Goal: Obtain resource: Download file/media

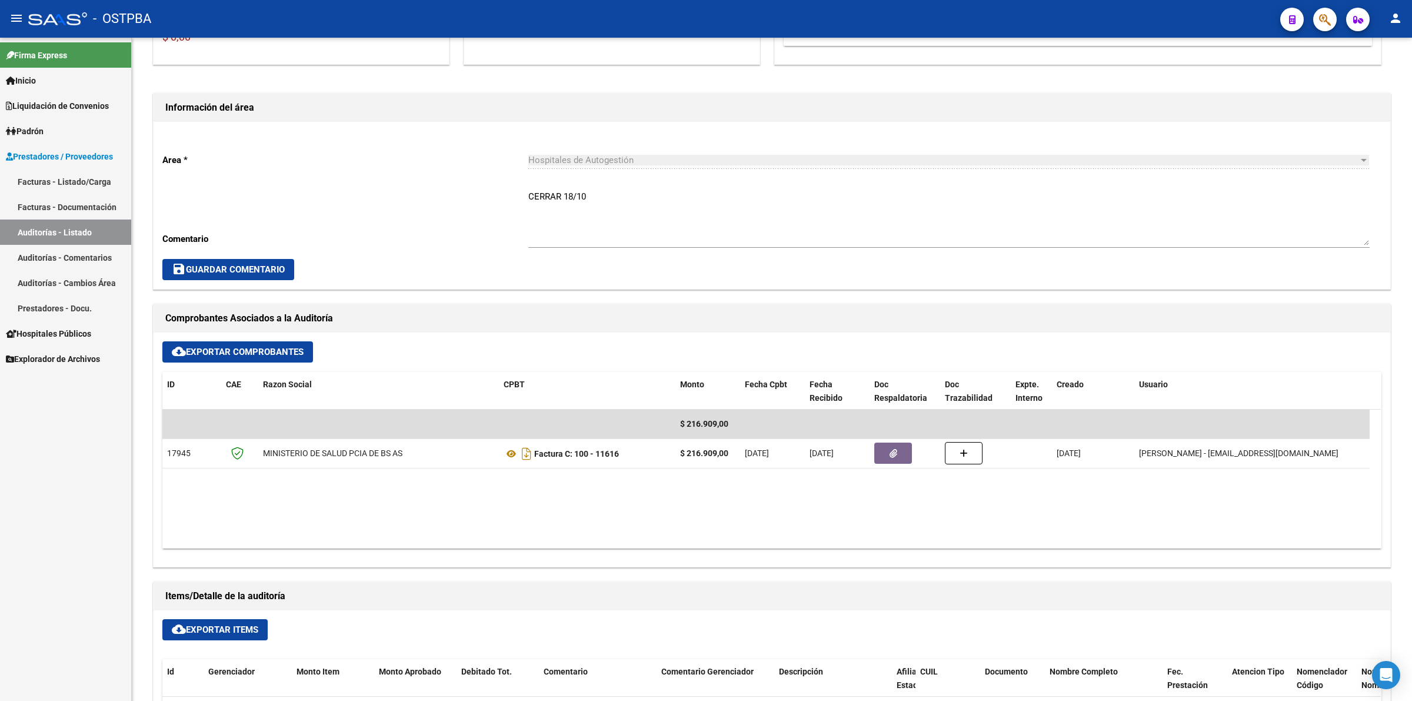
scroll to position [441, 0]
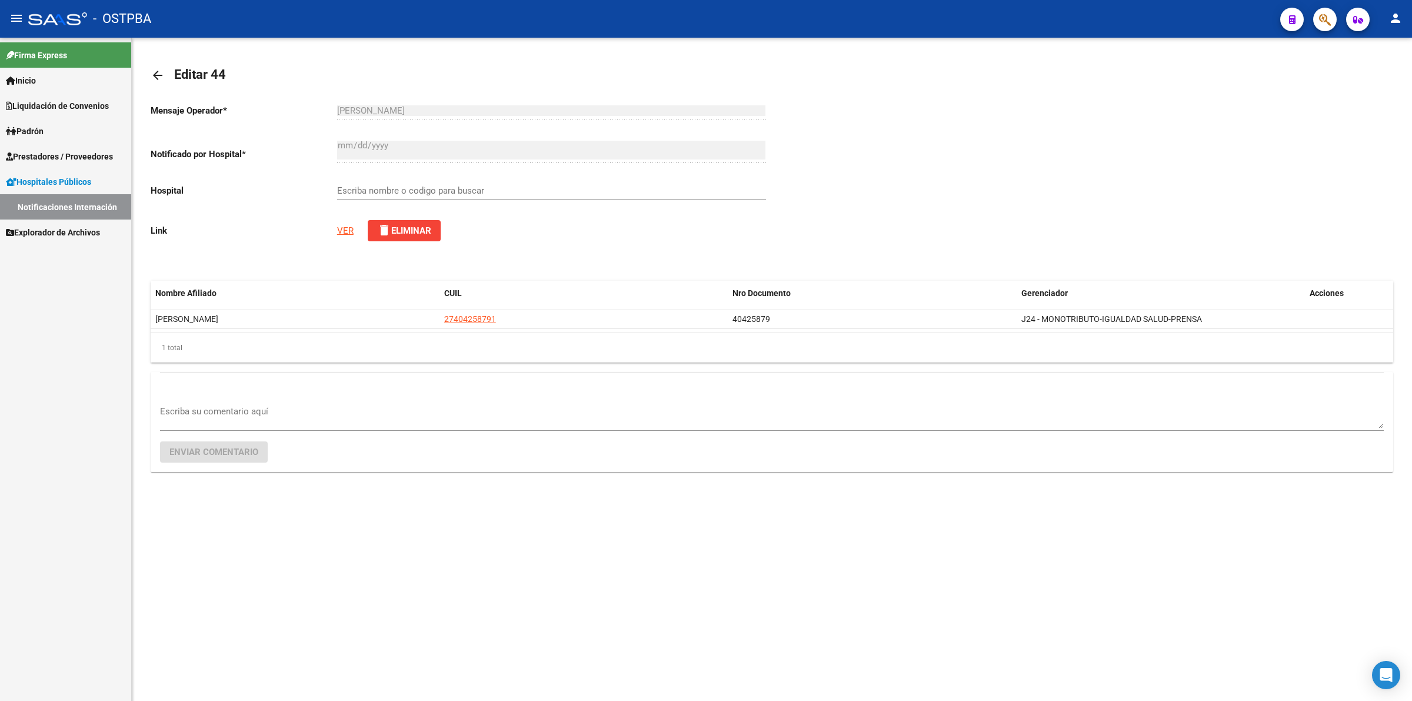
type input "RED DE SERVICIOS DE SALUD DE LA SECRETARIA DE SALUD Y ACCION SOCIAL DE LA MUNIC…"
click at [346, 225] on link "VER" at bounding box center [345, 230] width 16 height 11
click at [92, 200] on link "Notificaciones Internación" at bounding box center [65, 206] width 131 height 25
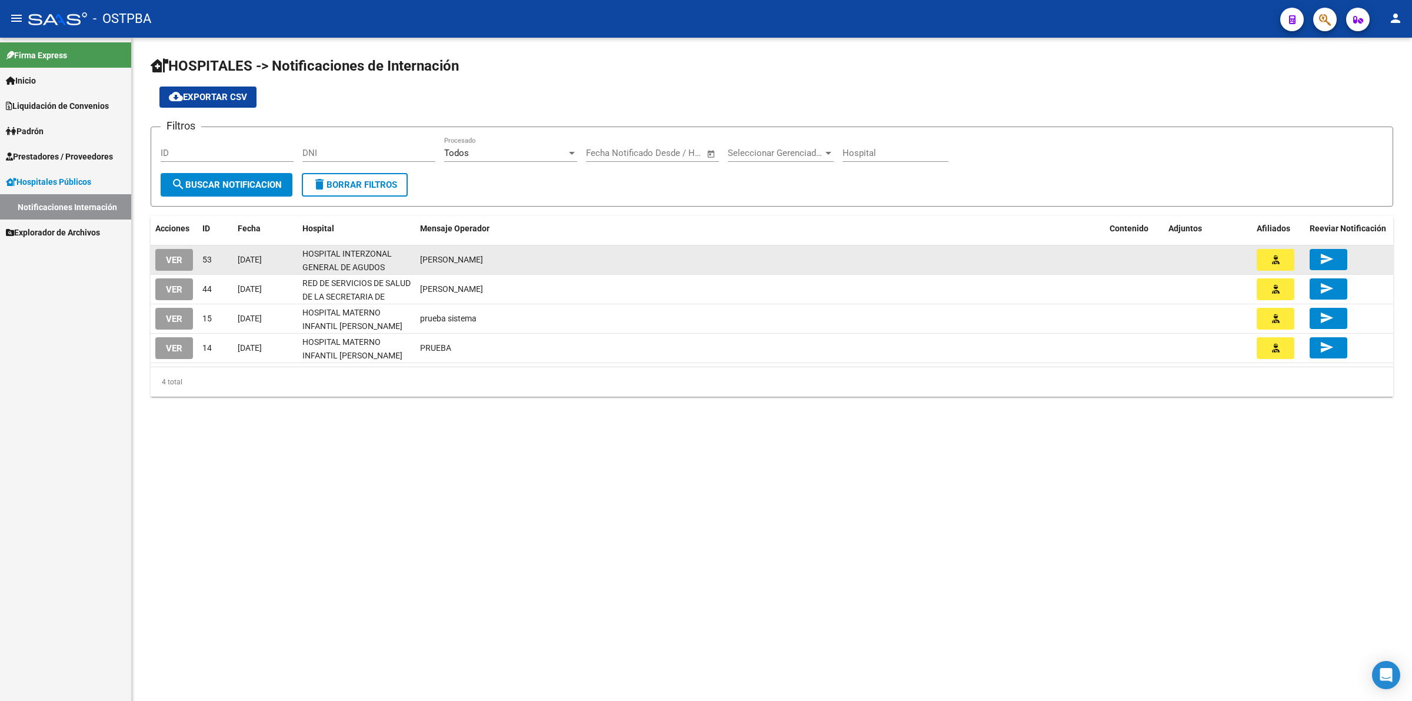
click at [1280, 254] on button "button" at bounding box center [1276, 260] width 38 height 22
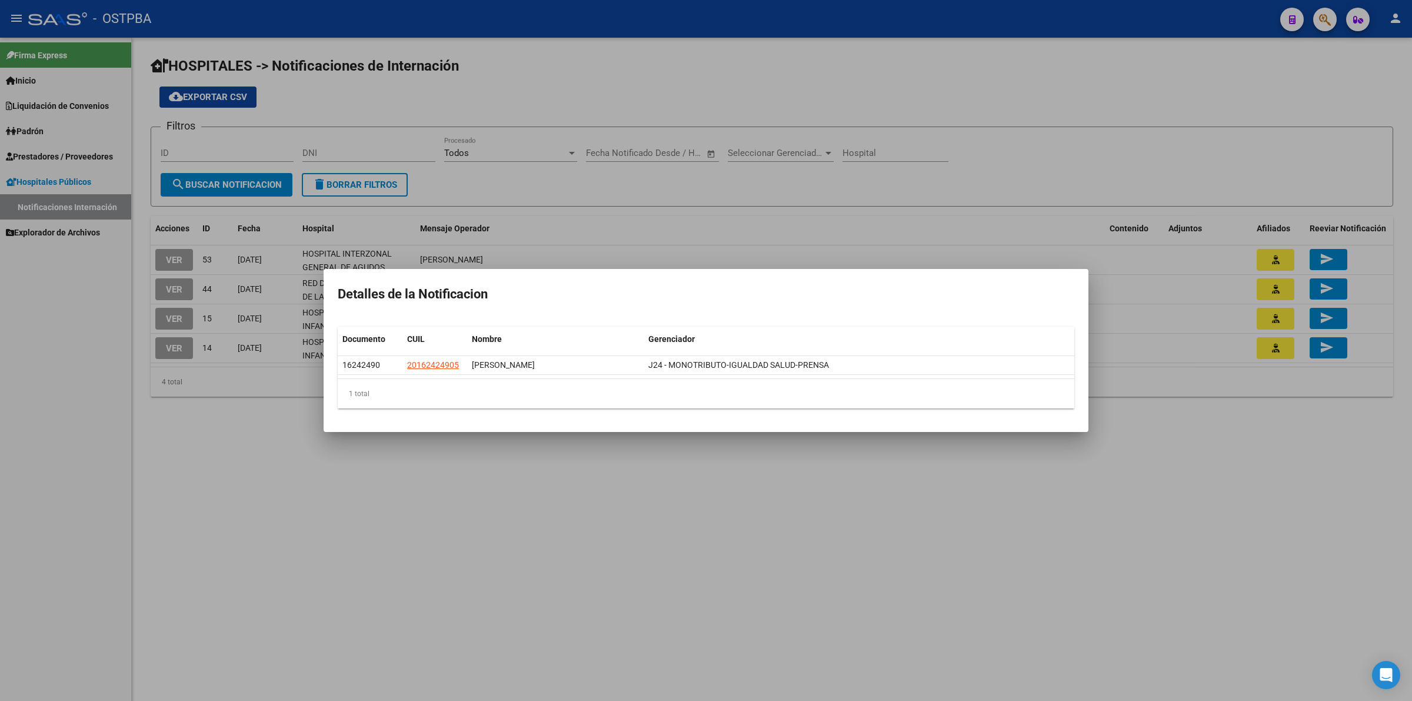
click at [1186, 330] on div at bounding box center [706, 350] width 1412 height 701
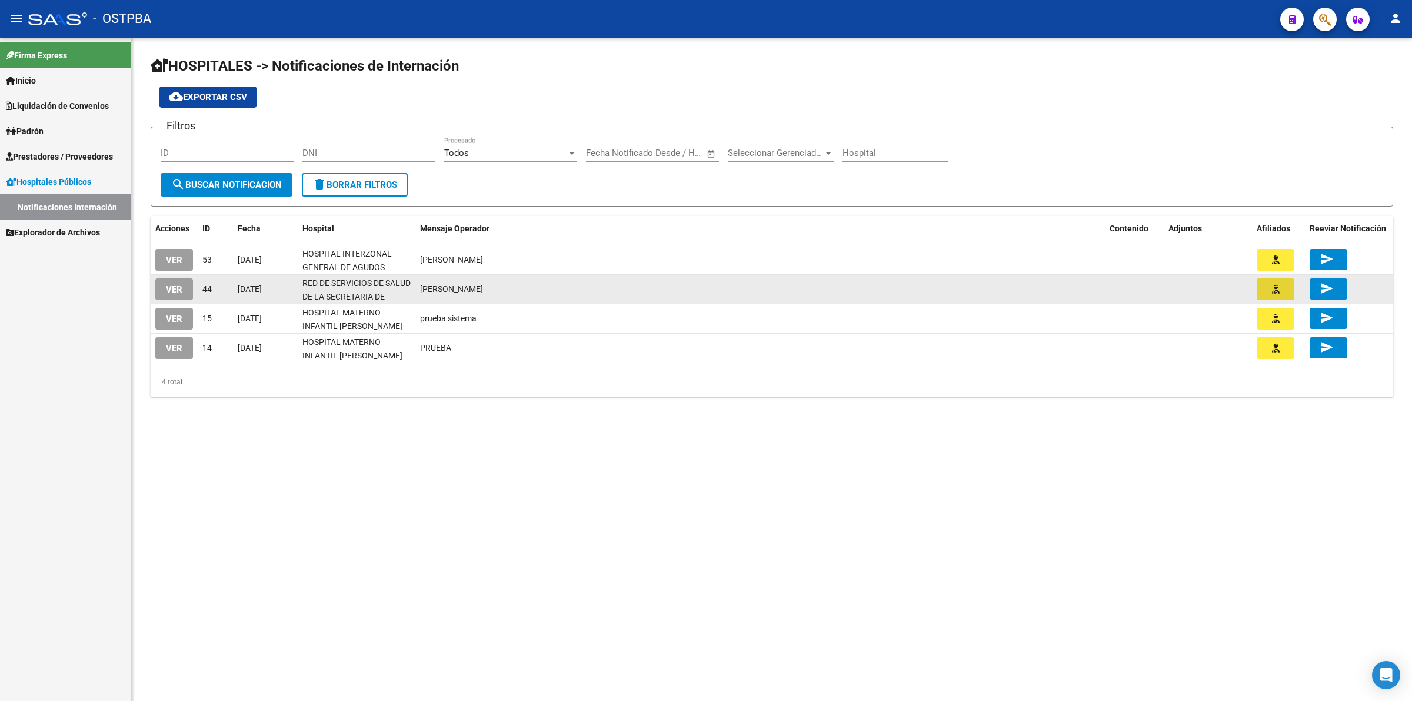
click at [1286, 285] on button "button" at bounding box center [1276, 289] width 38 height 22
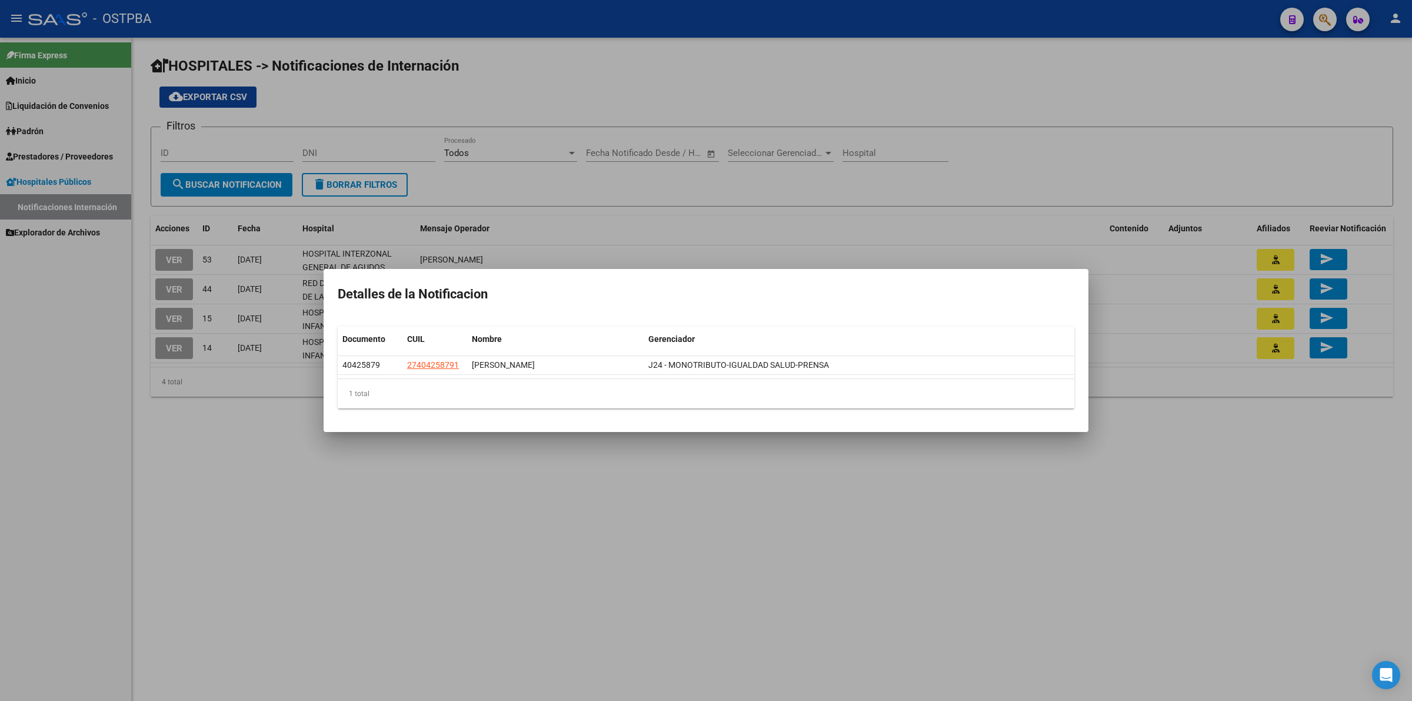
click at [1260, 371] on div at bounding box center [706, 350] width 1412 height 701
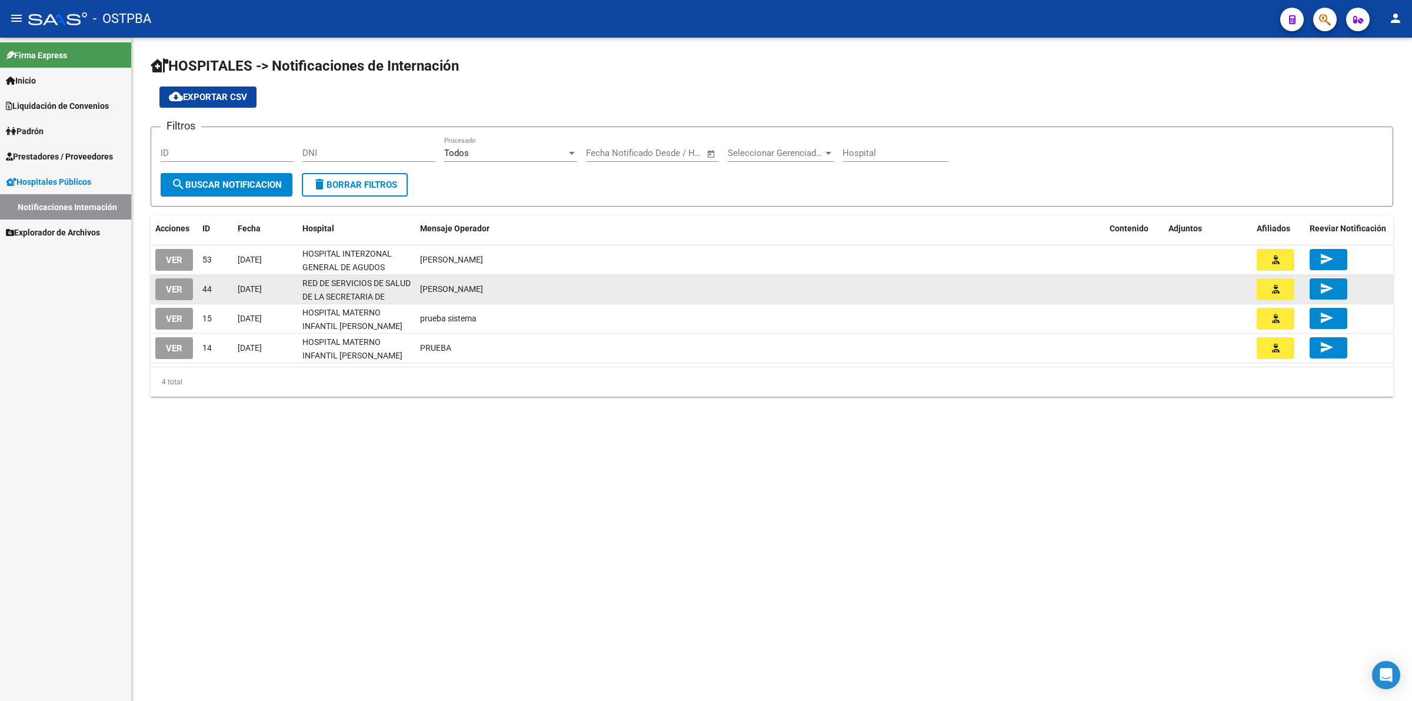
click at [177, 288] on span "VER" at bounding box center [174, 289] width 16 height 11
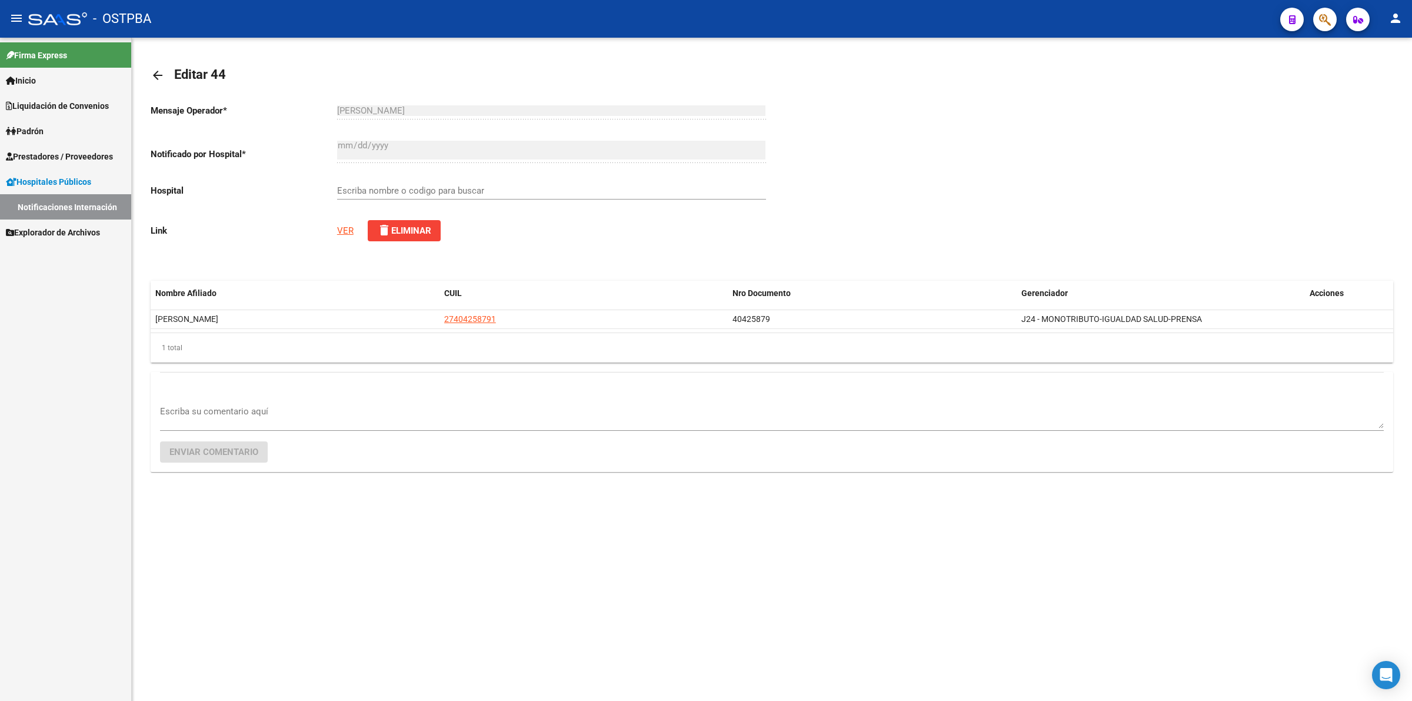
type input "RED DE SERVICIOS DE SALUD DE LA SECRETARIA DE SALUD Y ACCION SOCIAL DE LA MUNIC…"
click at [346, 231] on link "VER" at bounding box center [345, 230] width 16 height 11
click at [108, 199] on link "Notificaciones Internación" at bounding box center [65, 206] width 131 height 25
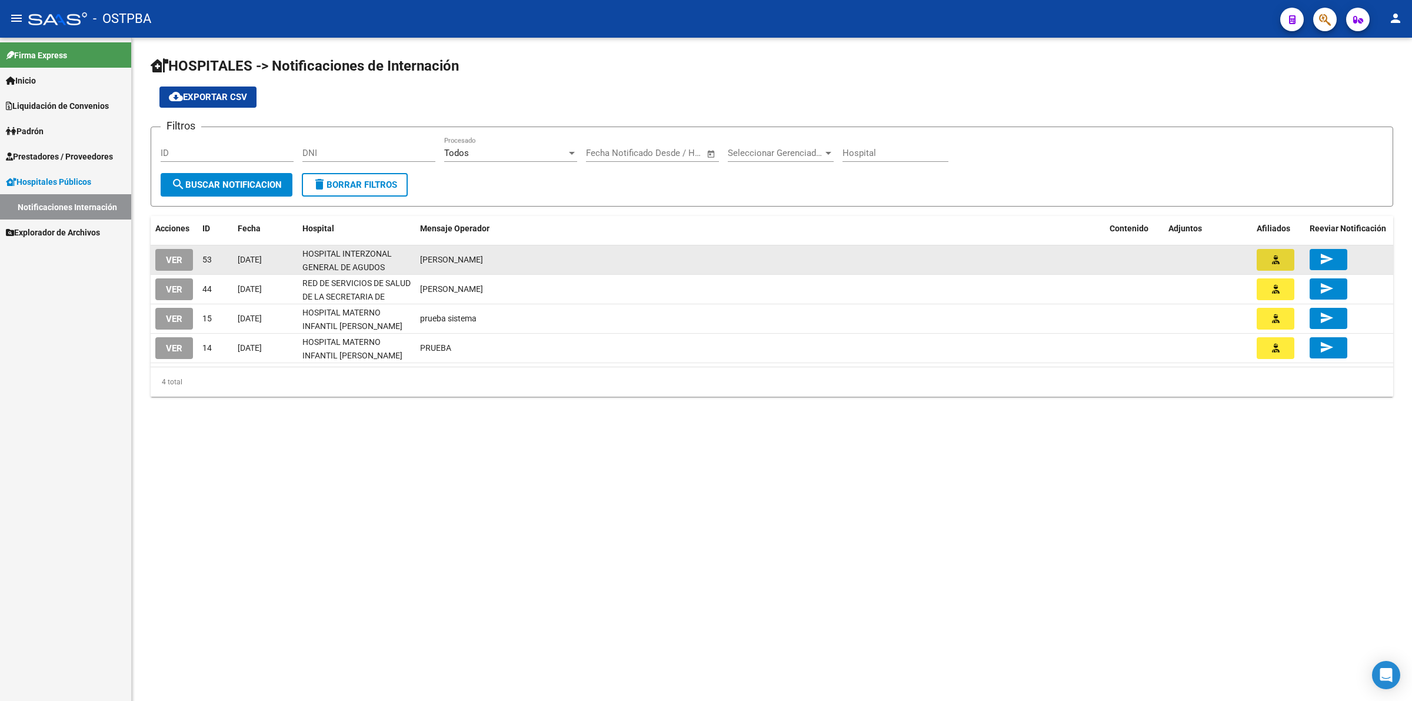
click at [1282, 256] on button "button" at bounding box center [1276, 260] width 38 height 22
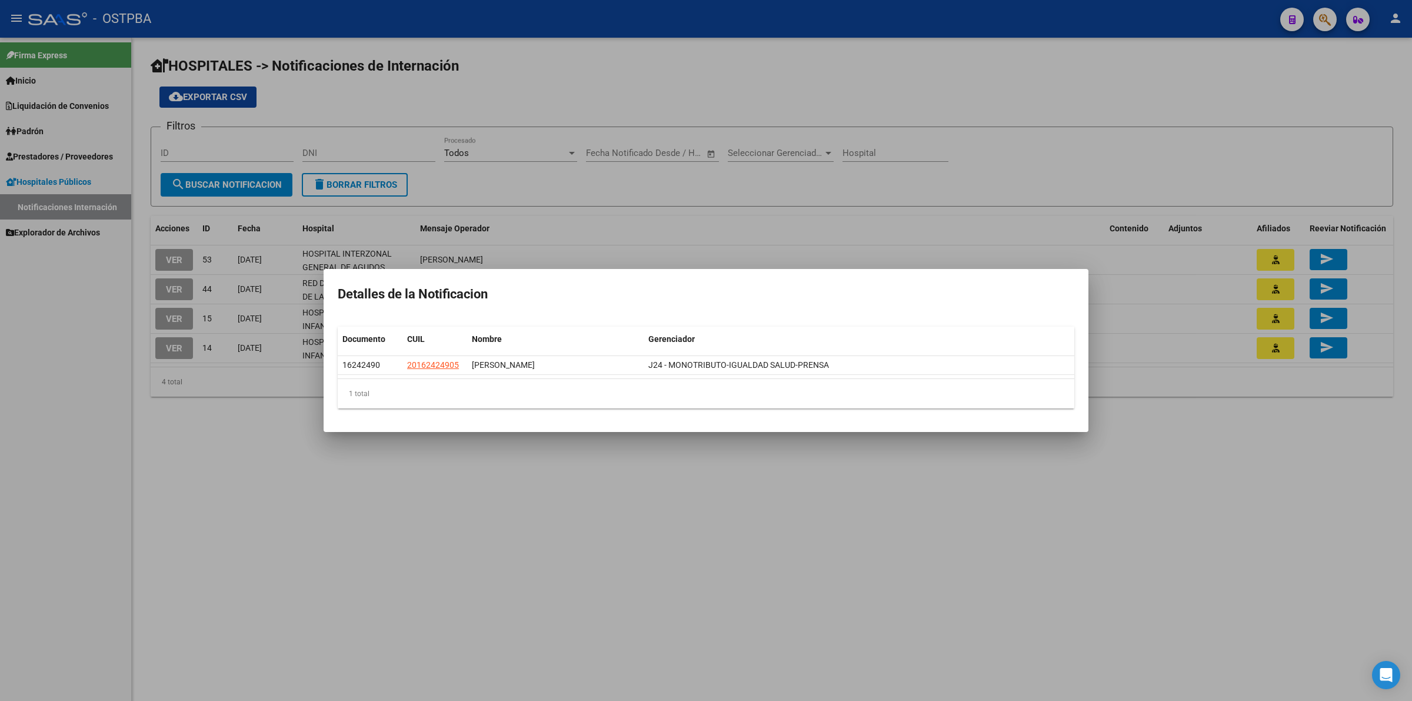
click at [776, 513] on div at bounding box center [706, 350] width 1412 height 701
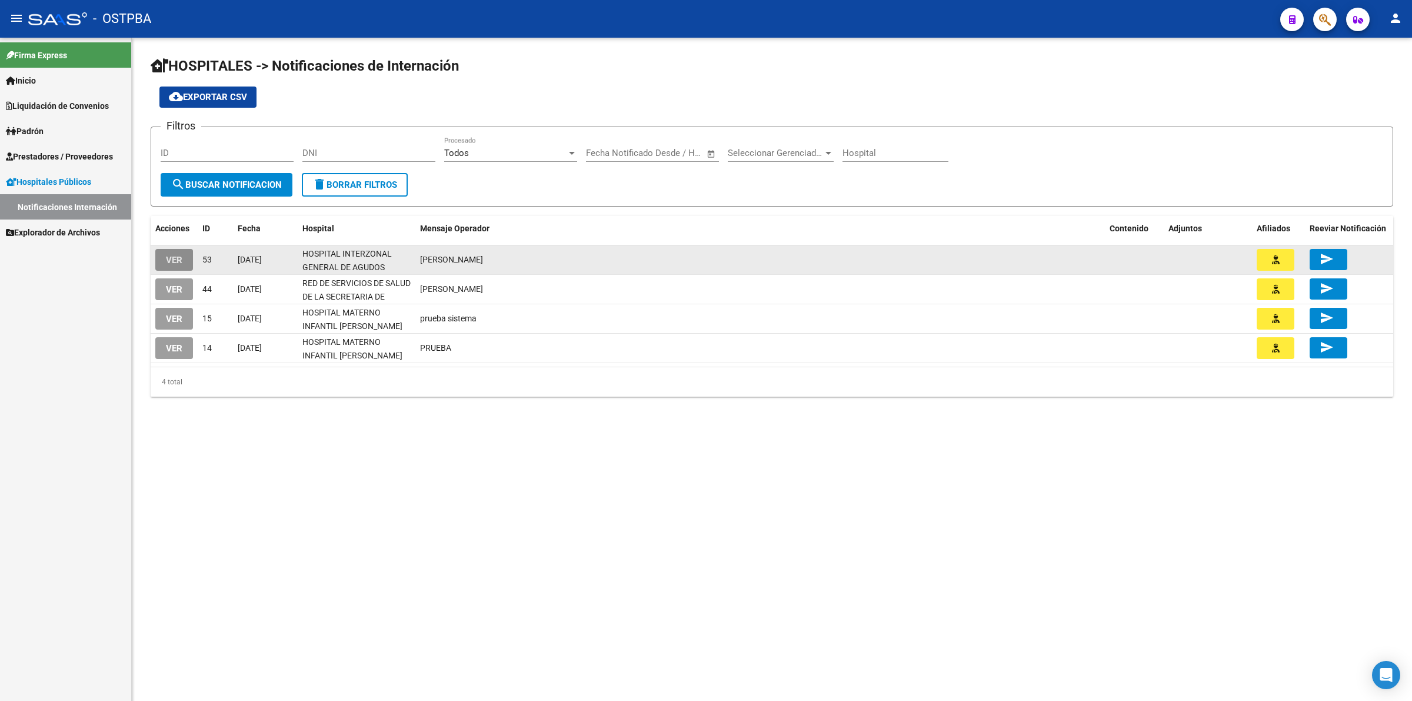
click at [166, 255] on span "VER" at bounding box center [174, 260] width 16 height 11
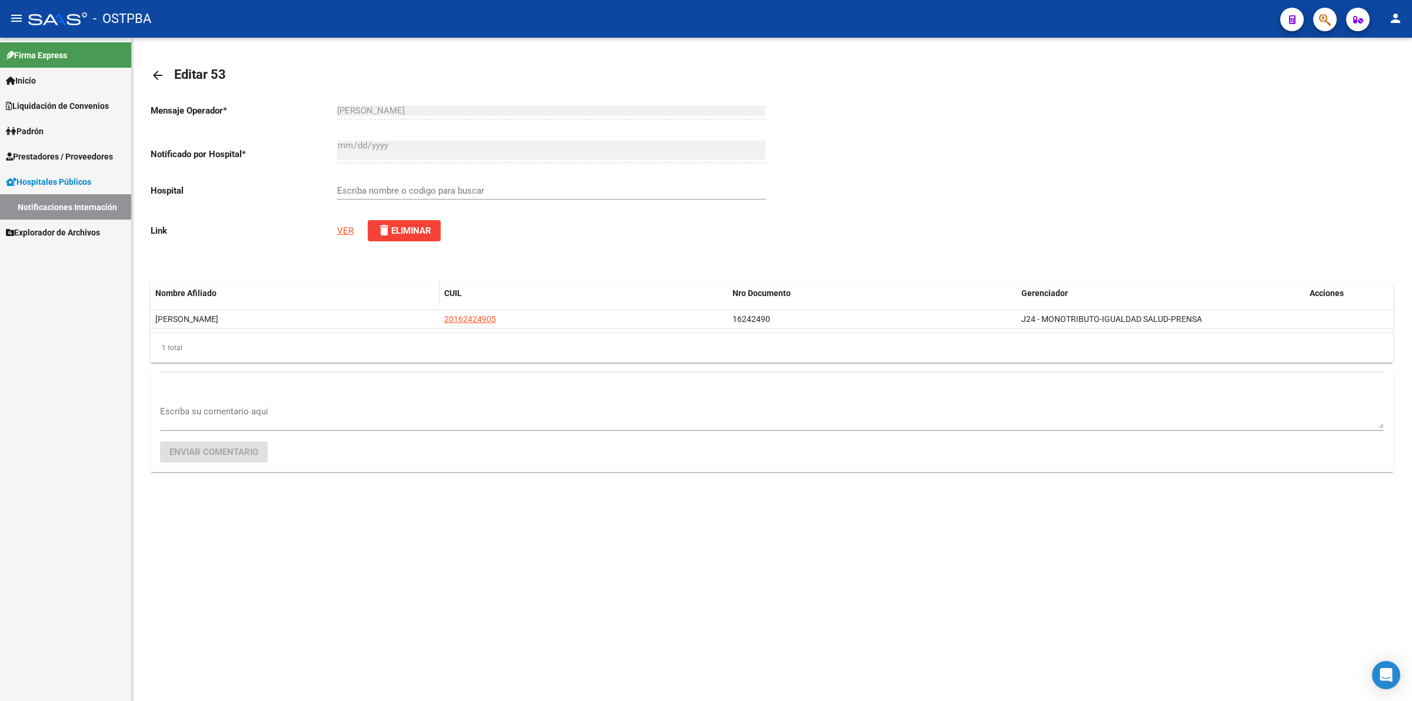
type input "HOSPITAL INTERZONAL GENERAL DE AGUDOS DR. JOSE PENNA"
click at [347, 228] on link "VER" at bounding box center [345, 230] width 16 height 11
click at [102, 207] on link "Notificaciones Internación" at bounding box center [65, 206] width 131 height 25
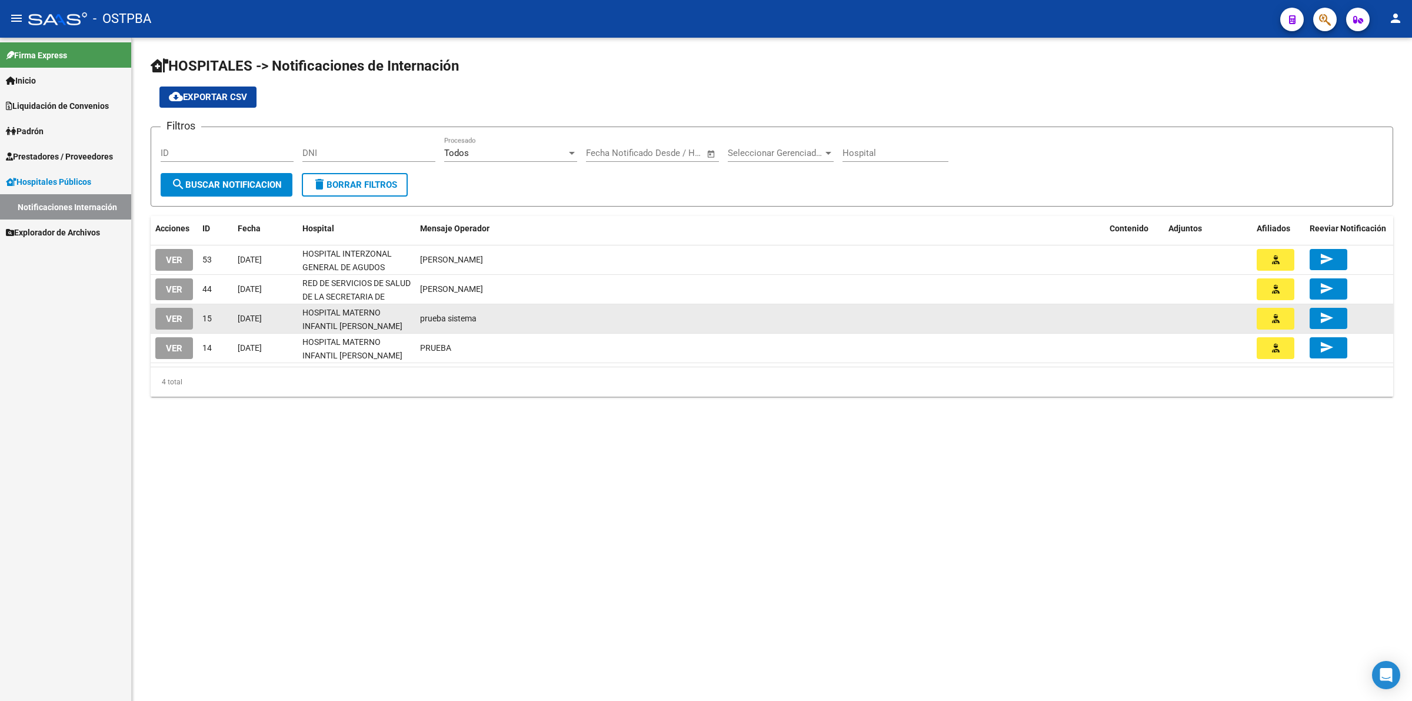
click at [177, 315] on span "VER" at bounding box center [174, 319] width 16 height 11
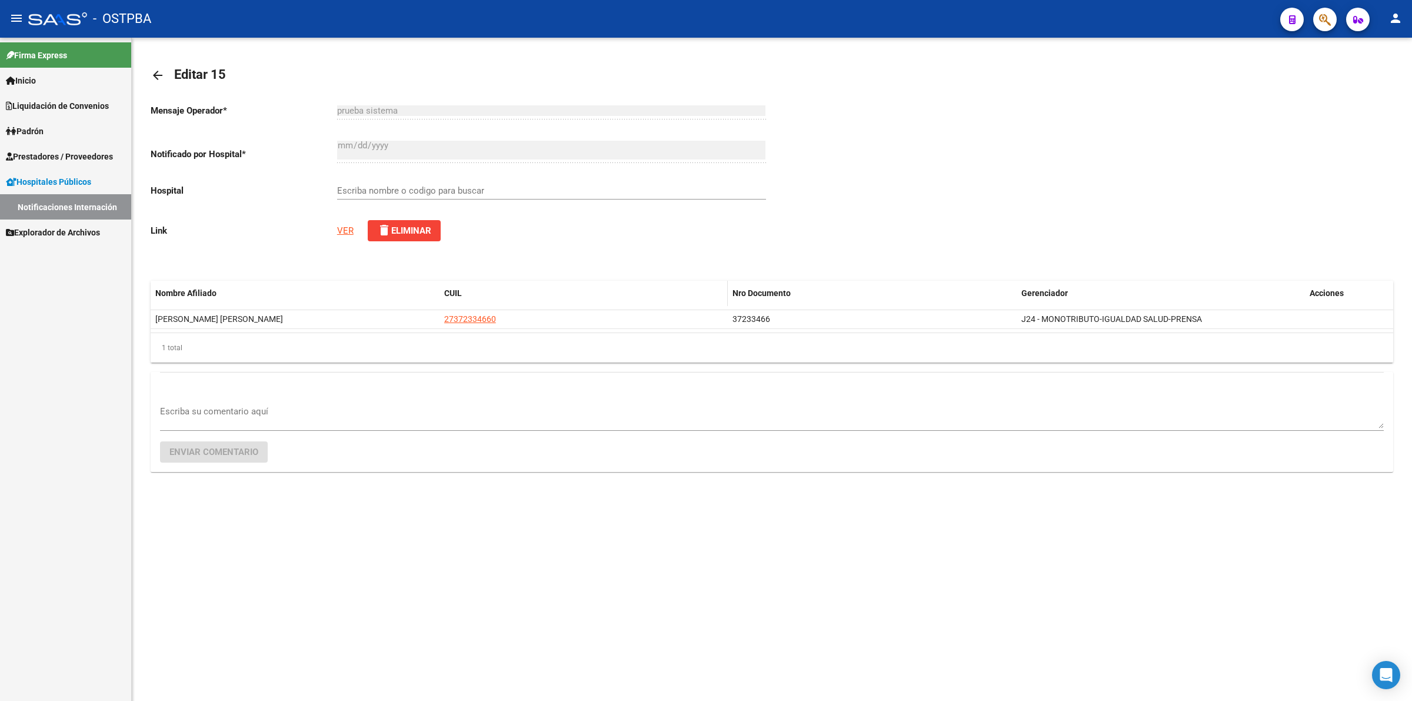
type input "HOSPITAL MATERNO INFANTIL RAMON SARDA"
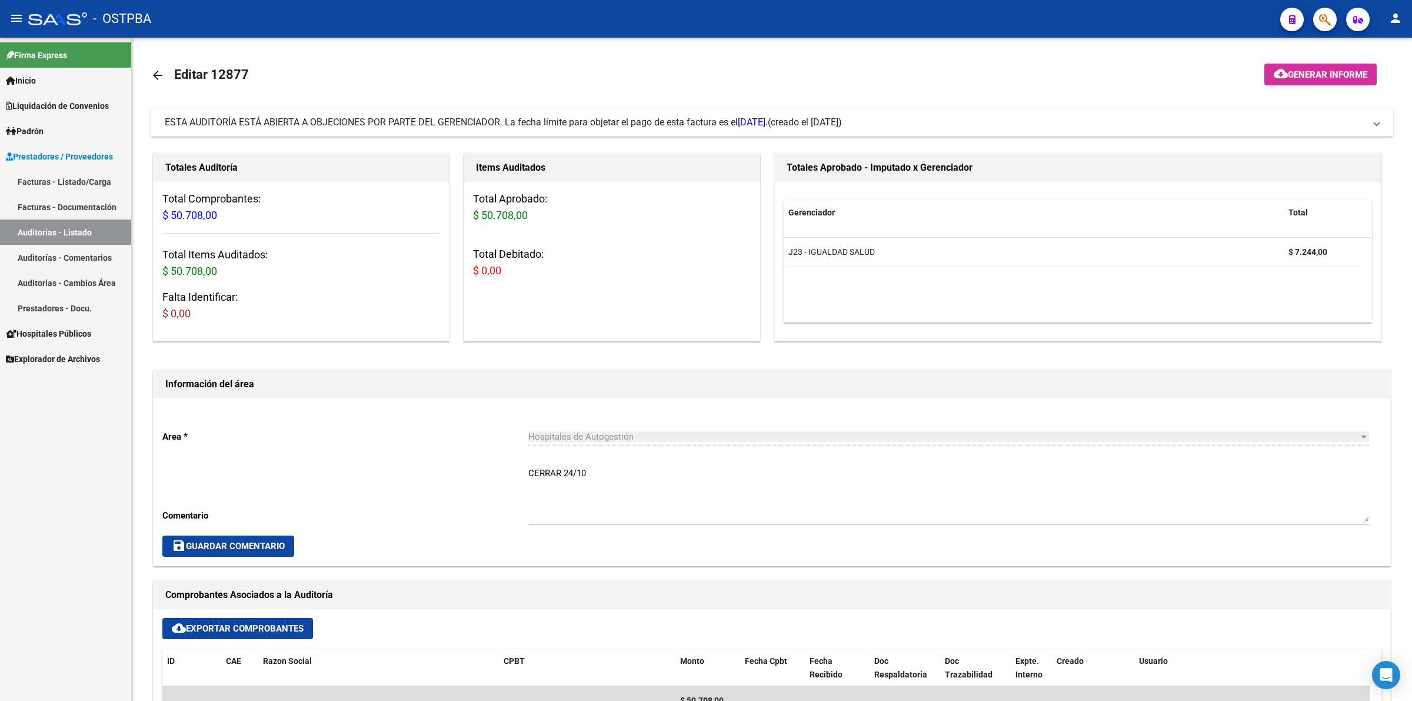
scroll to position [441, 0]
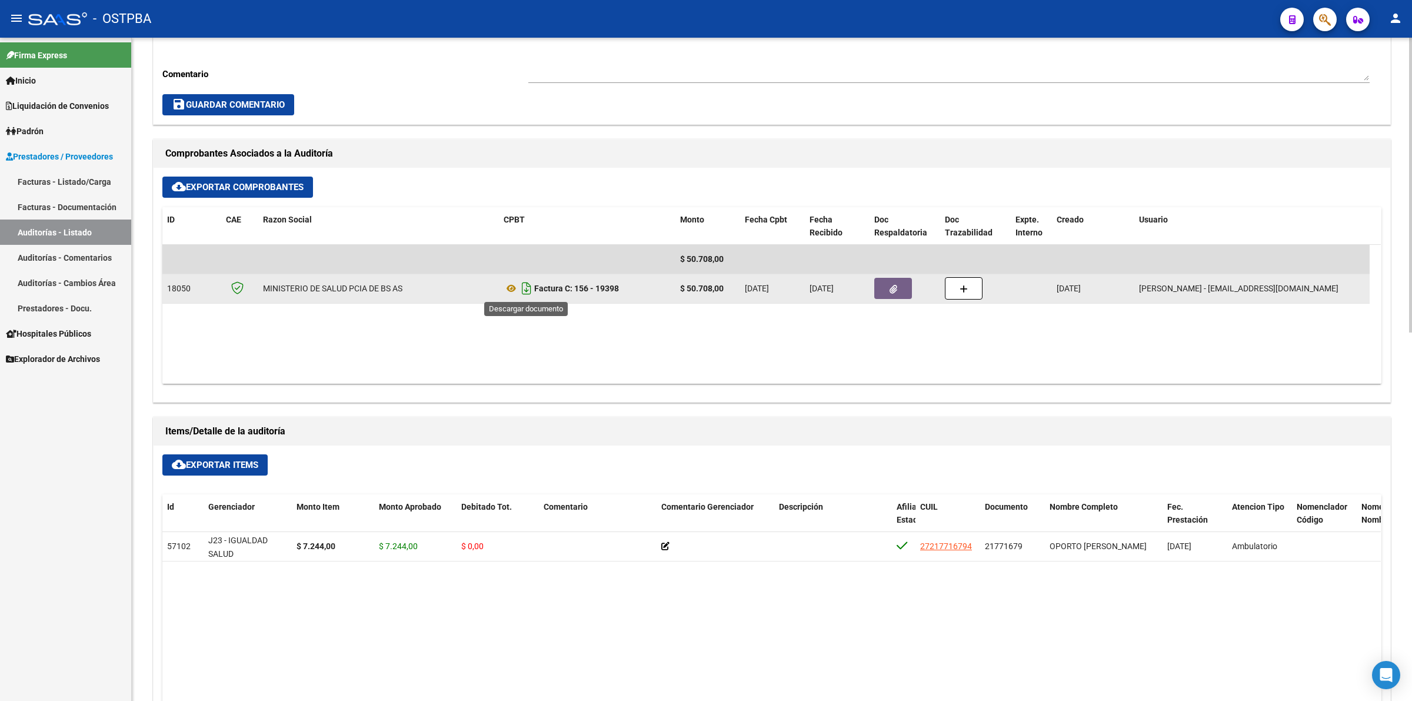
click at [524, 289] on icon "Descargar documento" at bounding box center [526, 288] width 15 height 19
click at [883, 280] on button "button" at bounding box center [893, 288] width 38 height 21
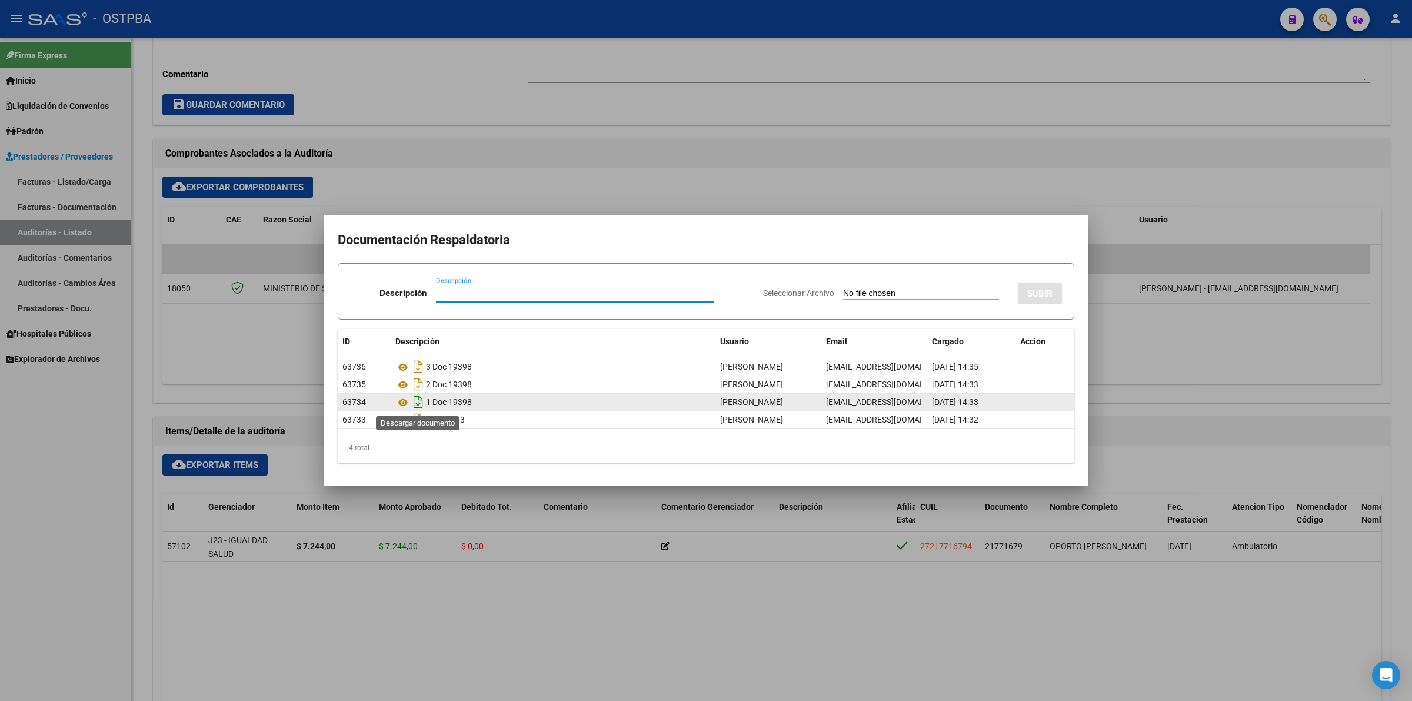
click at [421, 401] on icon "Descargar documento" at bounding box center [418, 401] width 15 height 19
click at [322, 608] on div at bounding box center [706, 350] width 1412 height 701
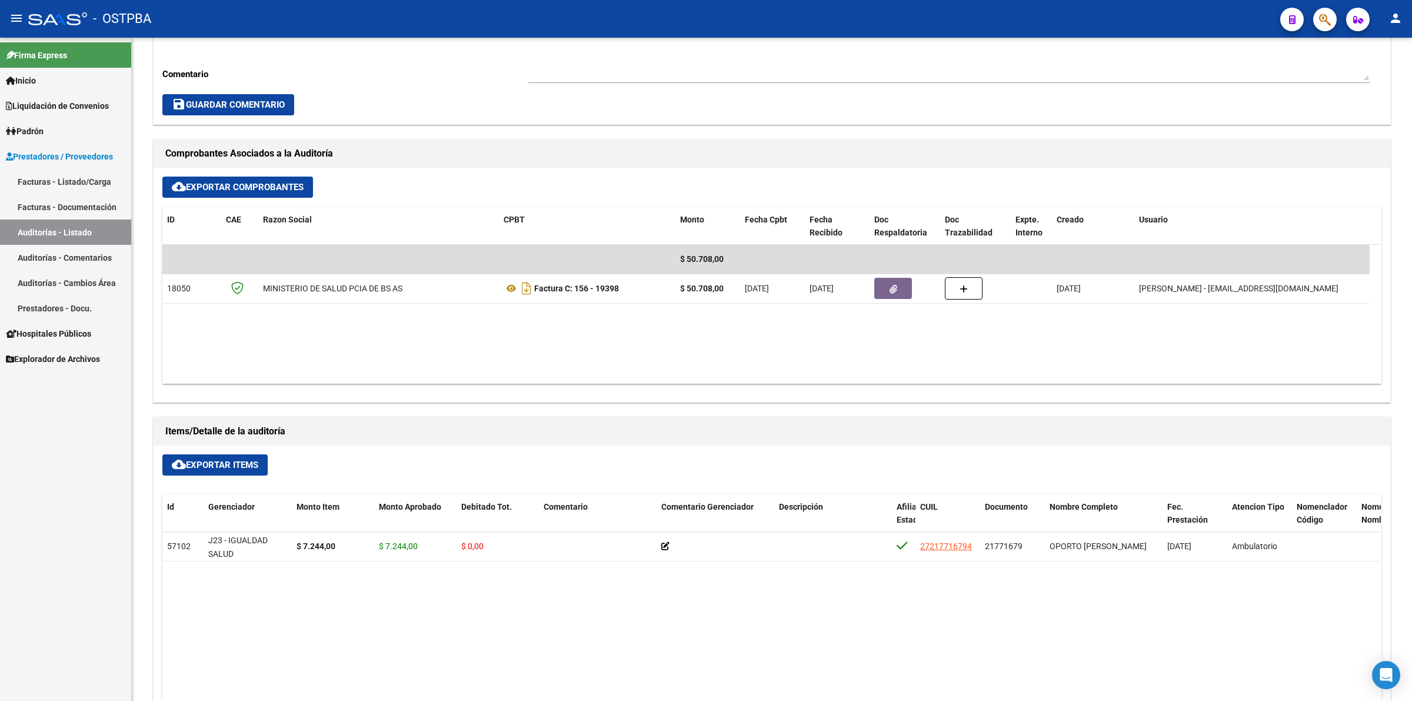
click at [74, 237] on link "Auditorías - Listado" at bounding box center [65, 231] width 131 height 25
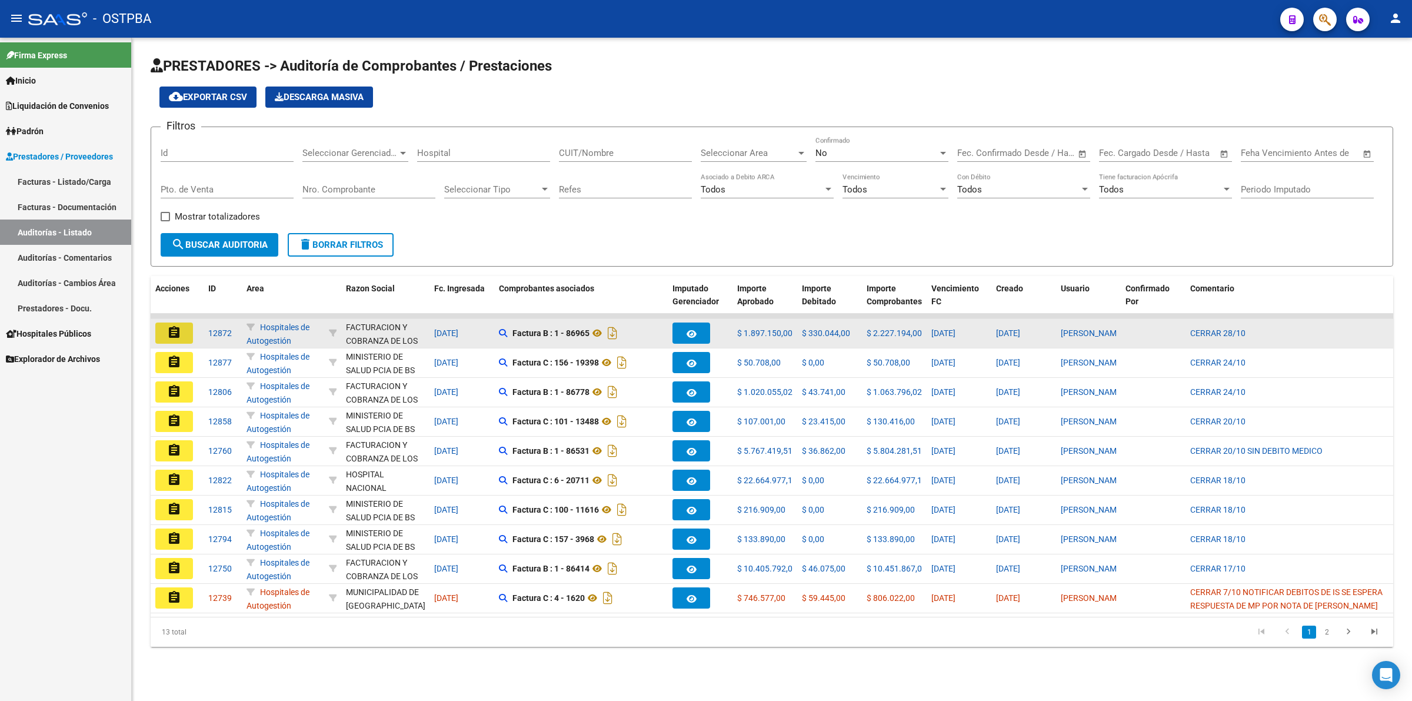
click at [171, 333] on mat-icon "assignment" at bounding box center [174, 332] width 14 height 14
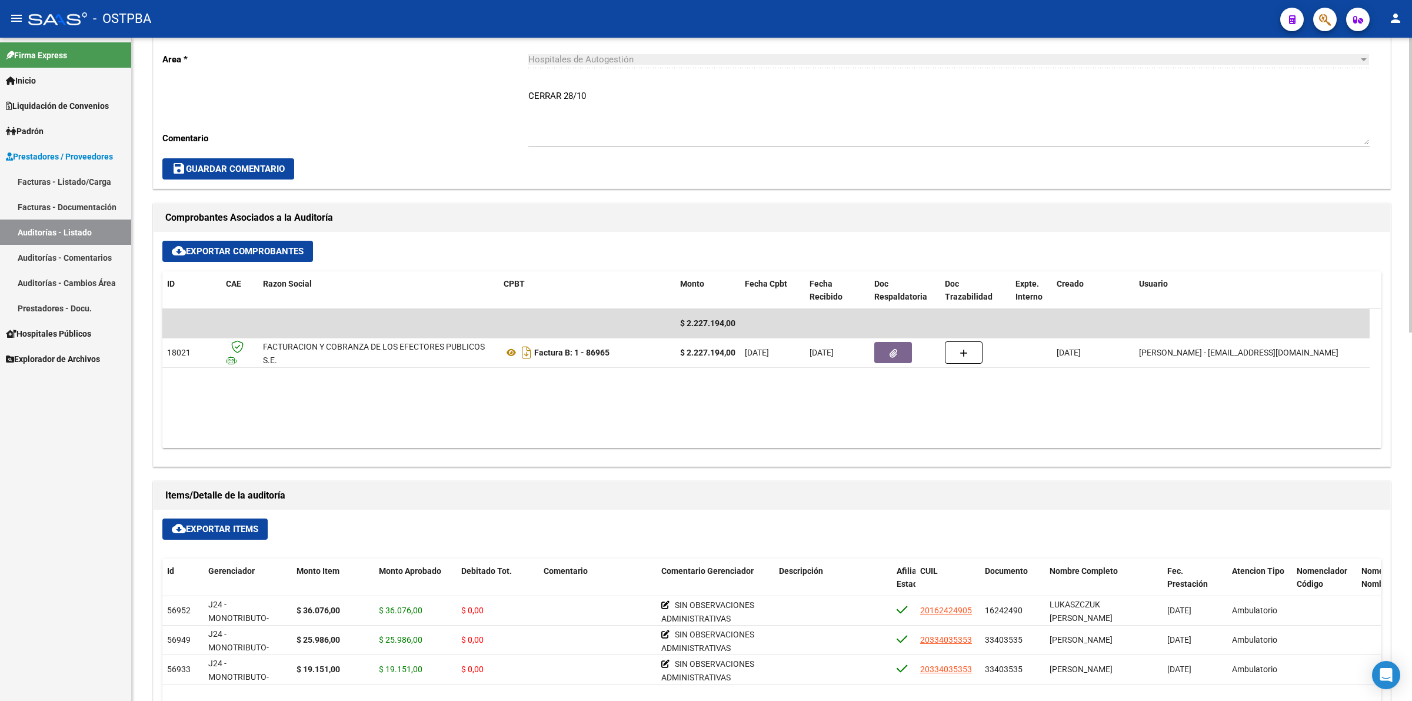
scroll to position [441, 0]
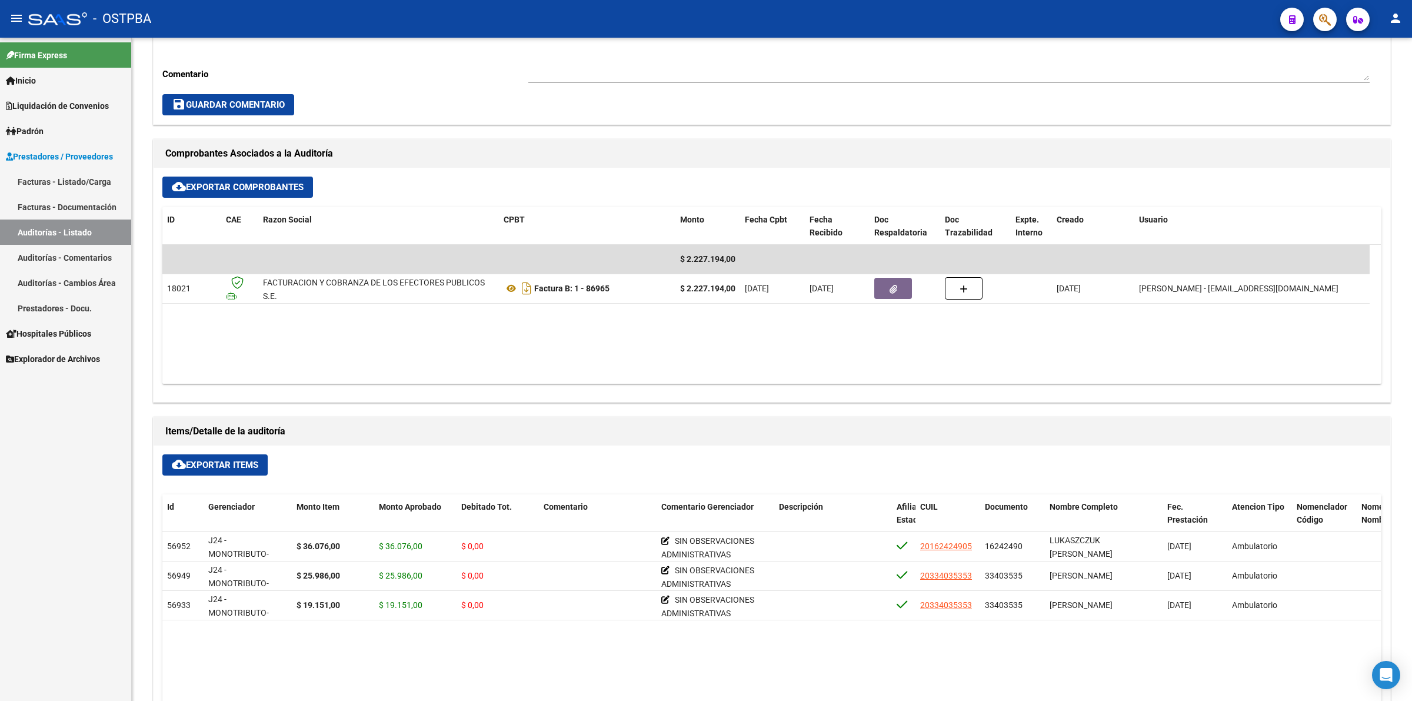
click at [59, 228] on link "Auditorías - Listado" at bounding box center [65, 231] width 131 height 25
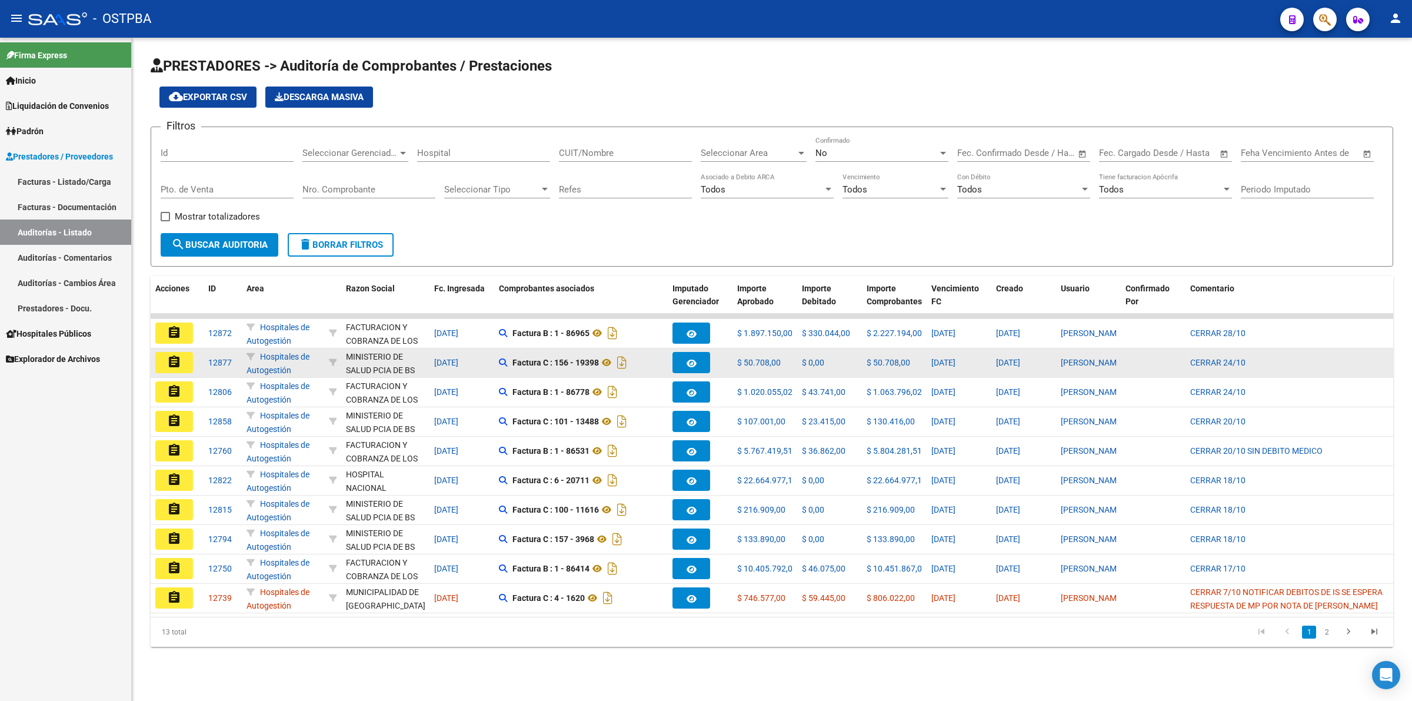
click at [181, 360] on mat-icon "assignment" at bounding box center [174, 362] width 14 height 14
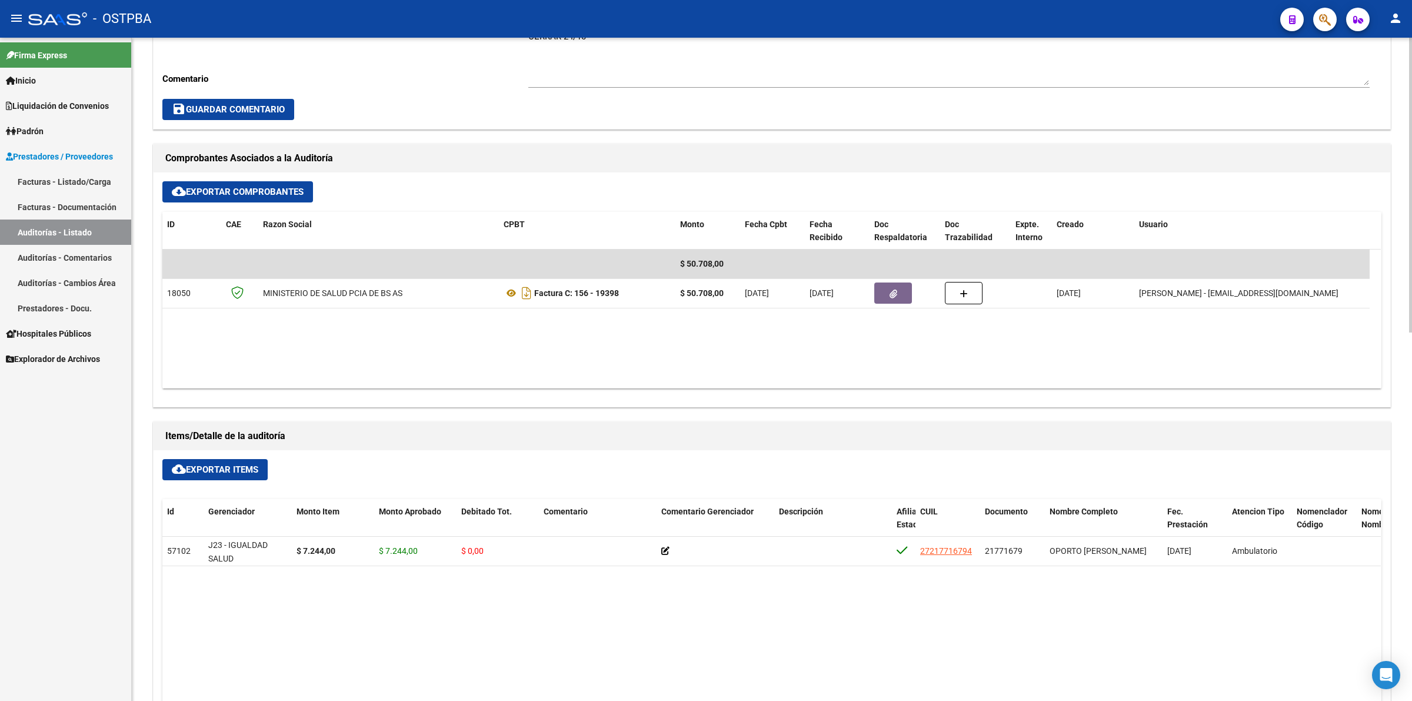
scroll to position [441, 0]
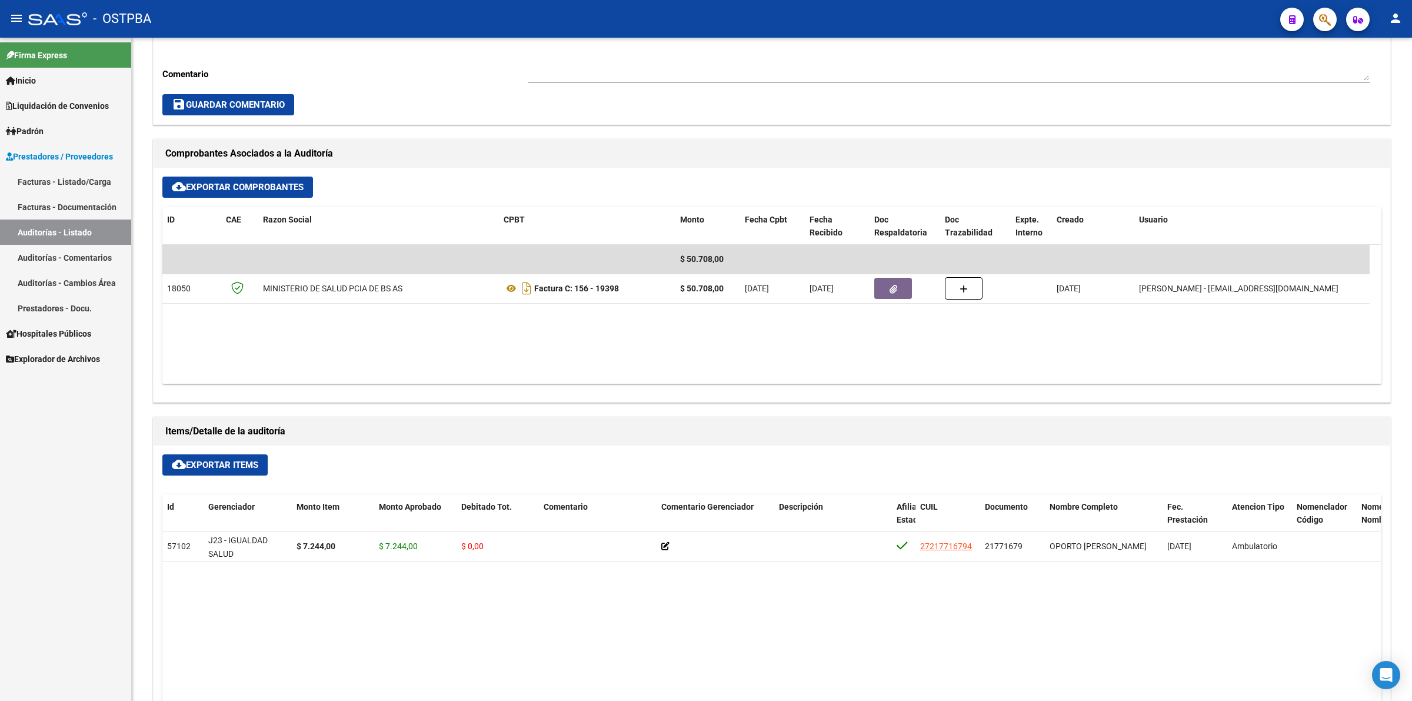
click at [87, 228] on link "Auditorías - Listado" at bounding box center [65, 231] width 131 height 25
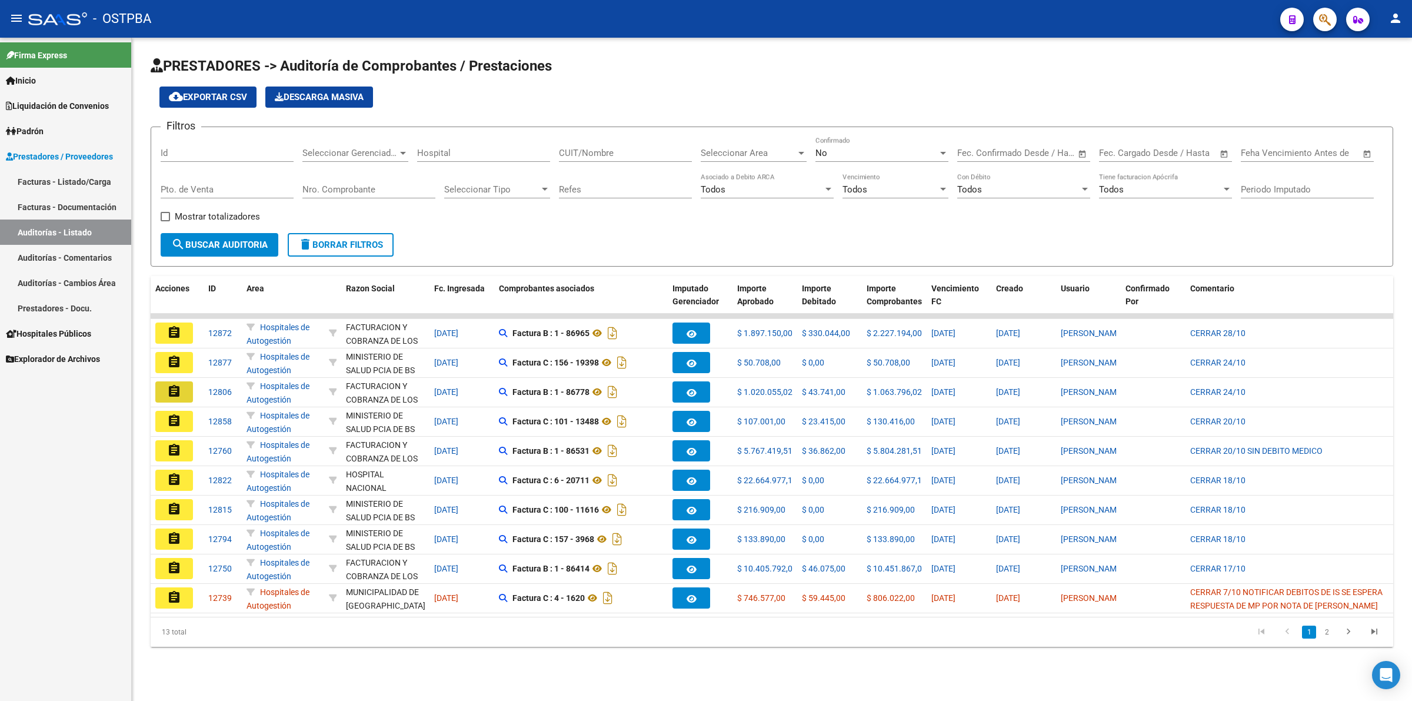
drag, startPoint x: 168, startPoint y: 400, endPoint x: 188, endPoint y: 398, distance: 20.7
click at [167, 400] on button "assignment" at bounding box center [174, 391] width 38 height 21
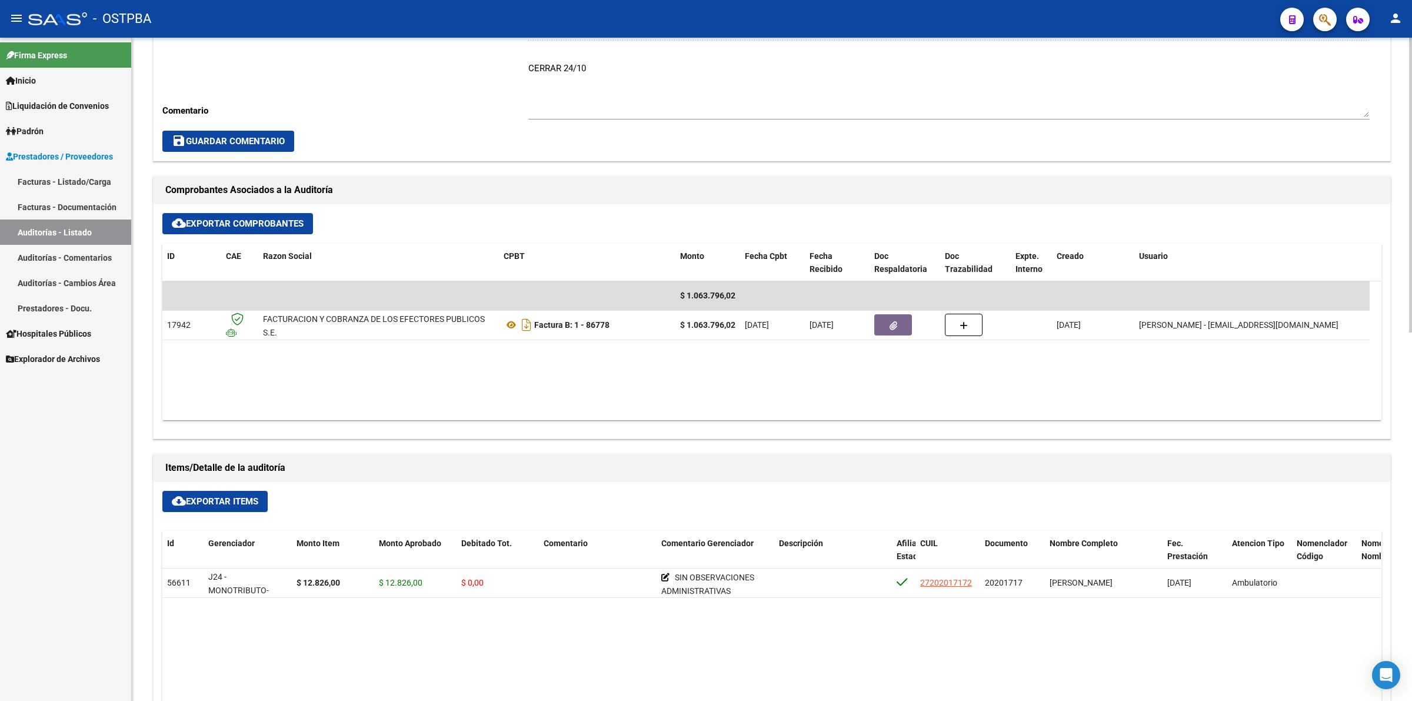
scroll to position [441, 0]
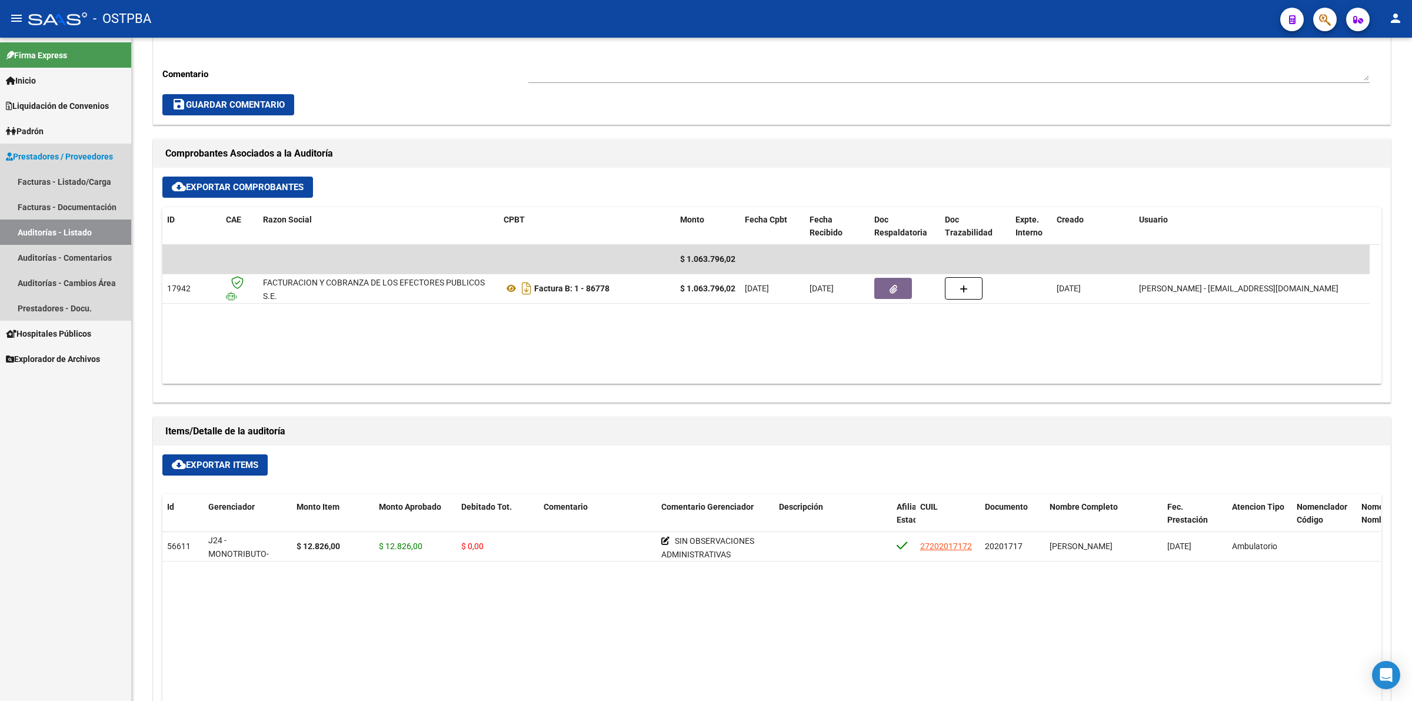
click at [97, 222] on link "Auditorías - Listado" at bounding box center [65, 231] width 131 height 25
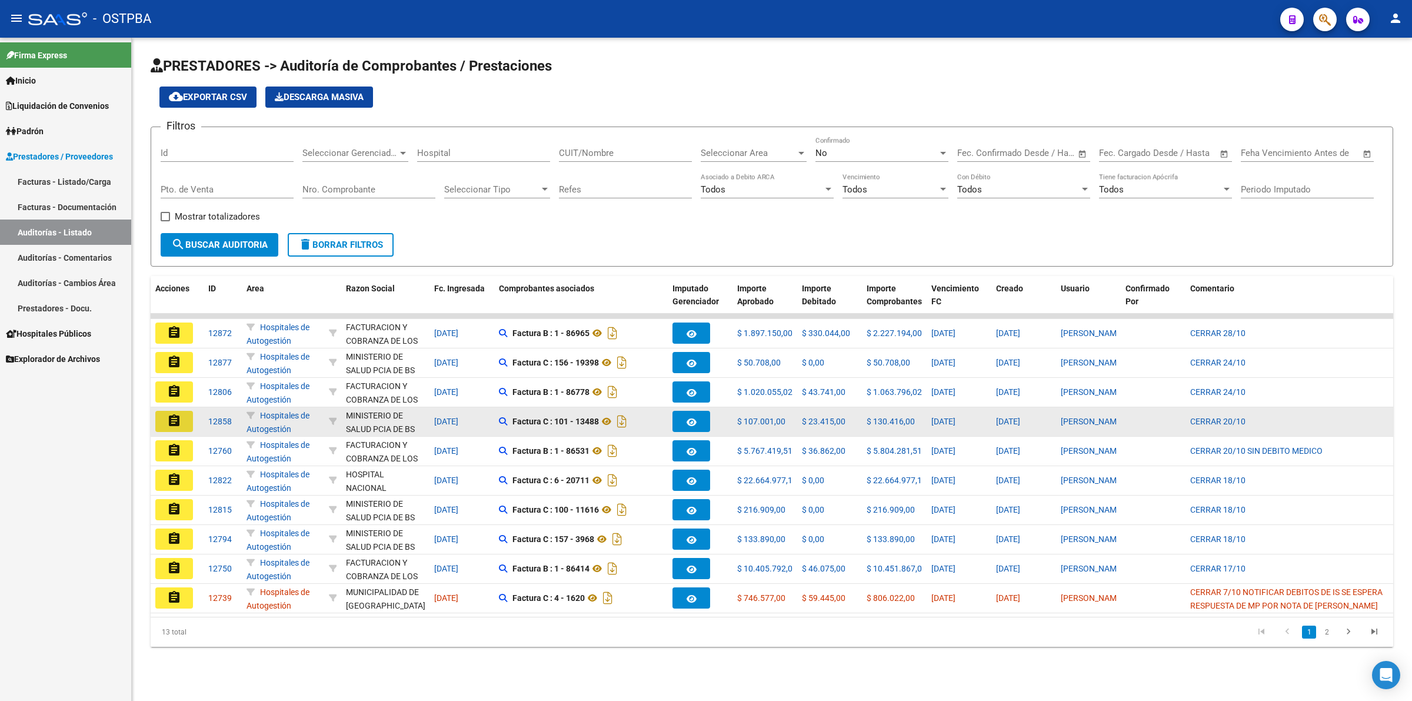
click at [178, 416] on mat-icon "assignment" at bounding box center [174, 421] width 14 height 14
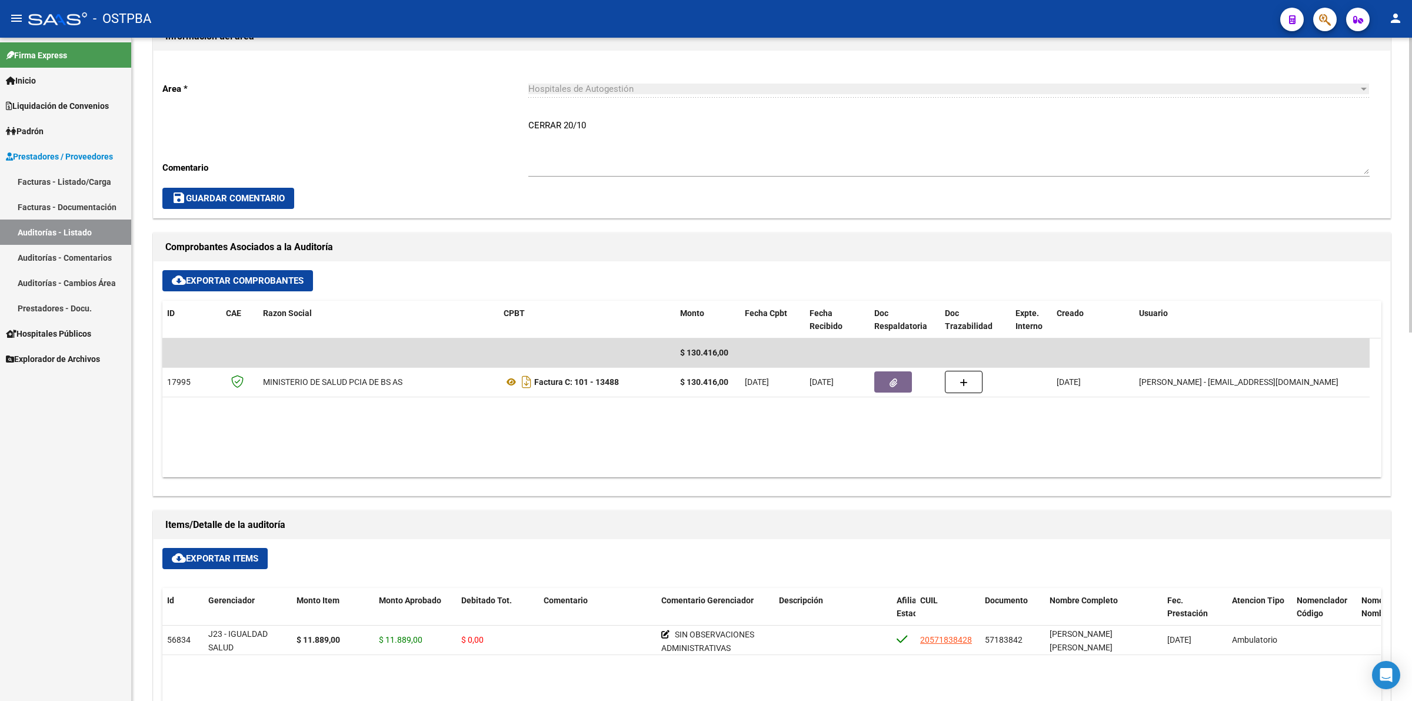
scroll to position [368, 0]
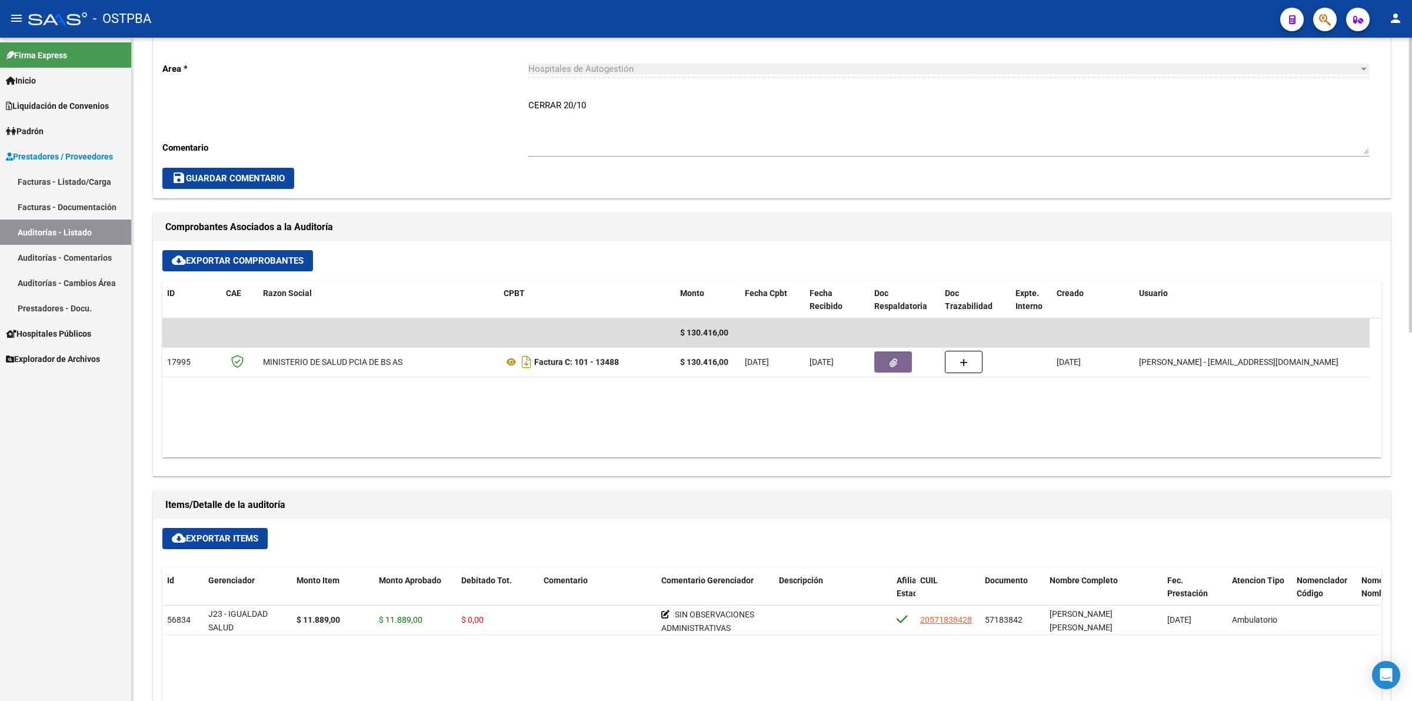
click at [108, 231] on link "Auditorías - Listado" at bounding box center [65, 231] width 131 height 25
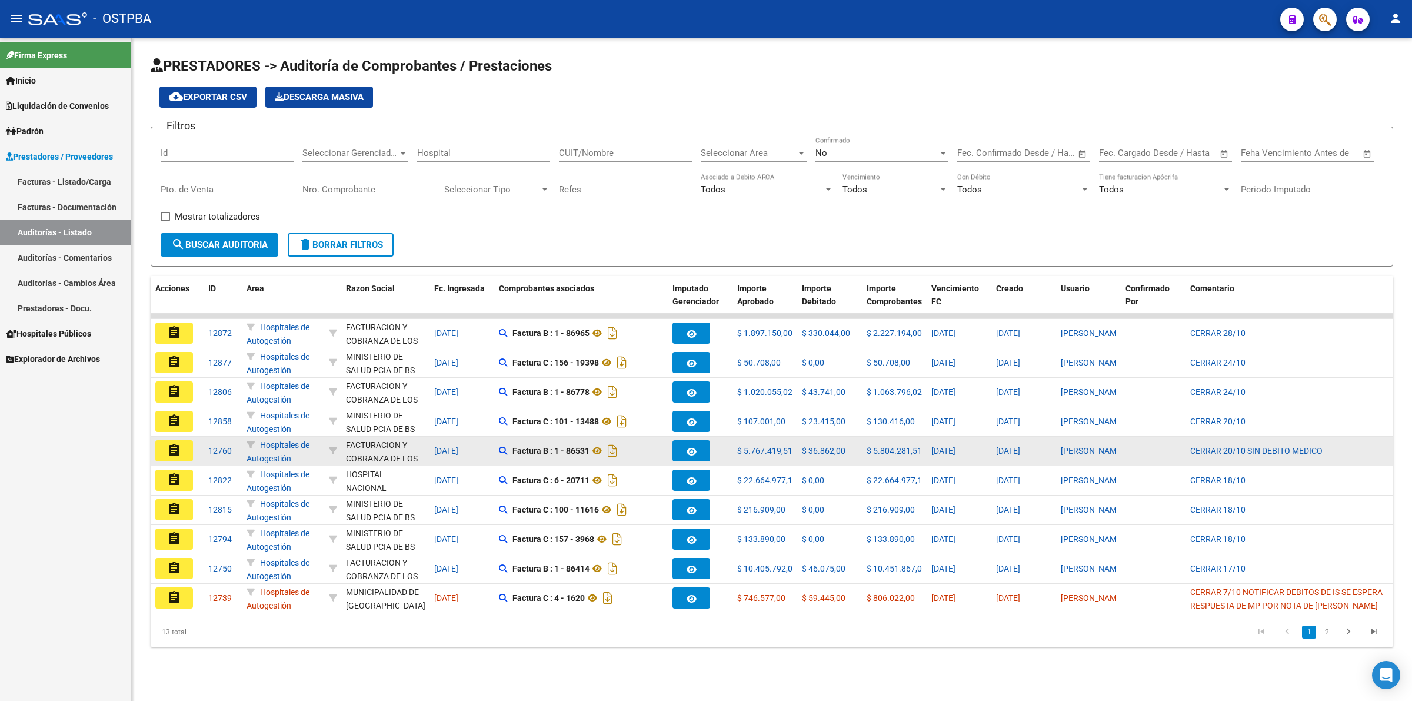
click at [178, 451] on mat-icon "assignment" at bounding box center [174, 450] width 14 height 14
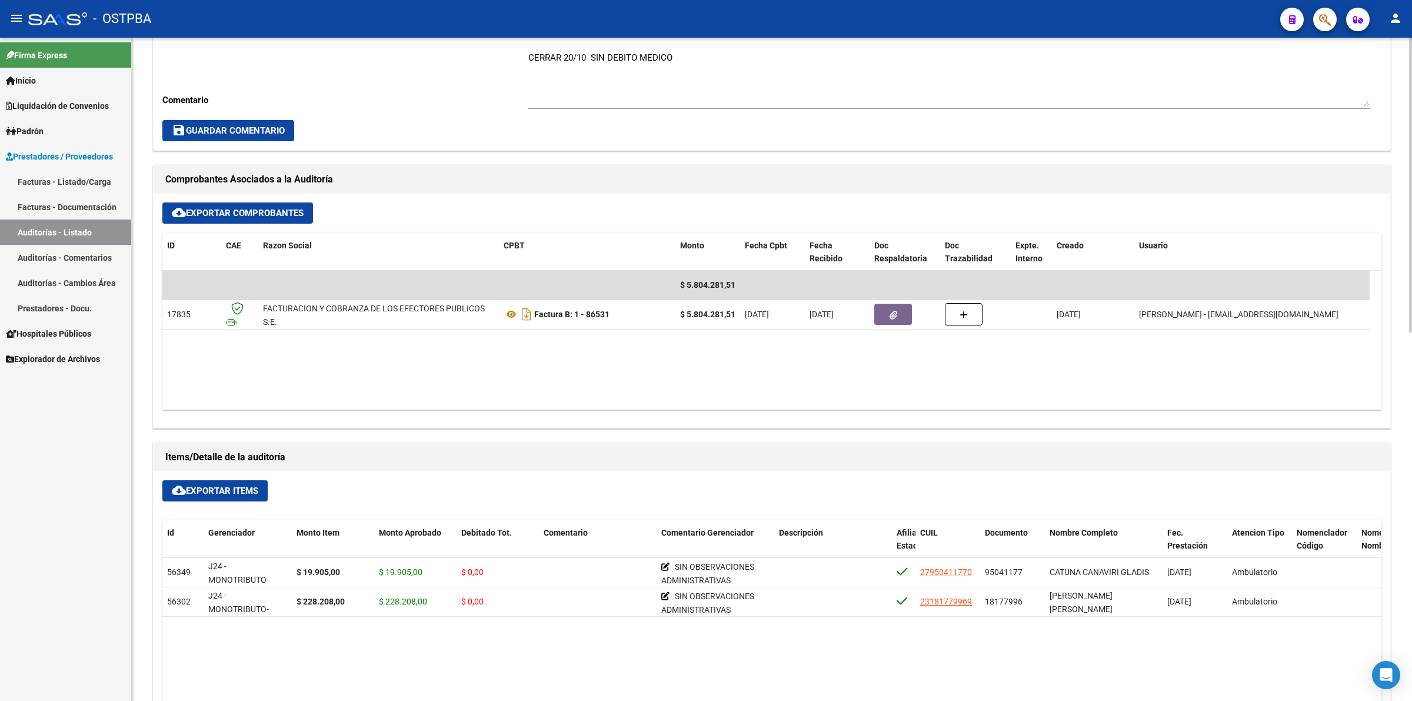
scroll to position [441, 0]
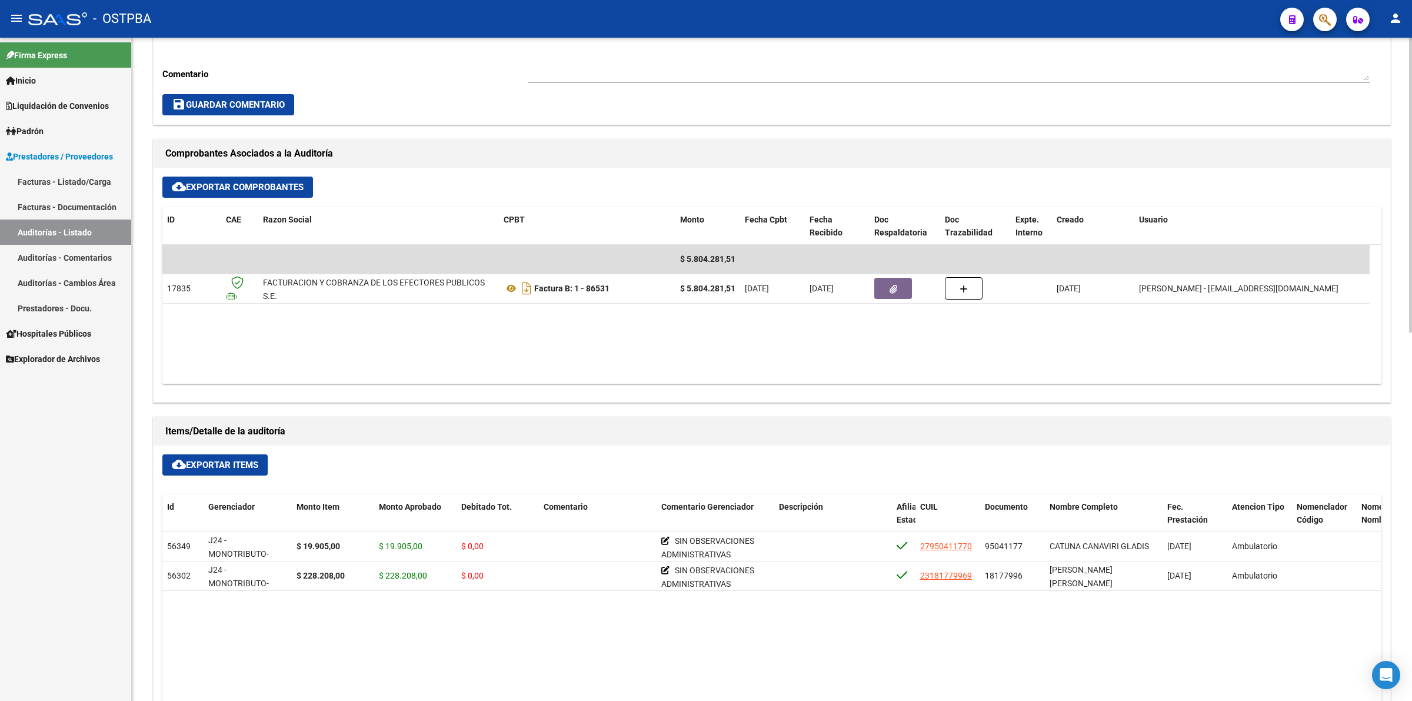
click at [108, 237] on link "Auditorías - Listado" at bounding box center [65, 231] width 131 height 25
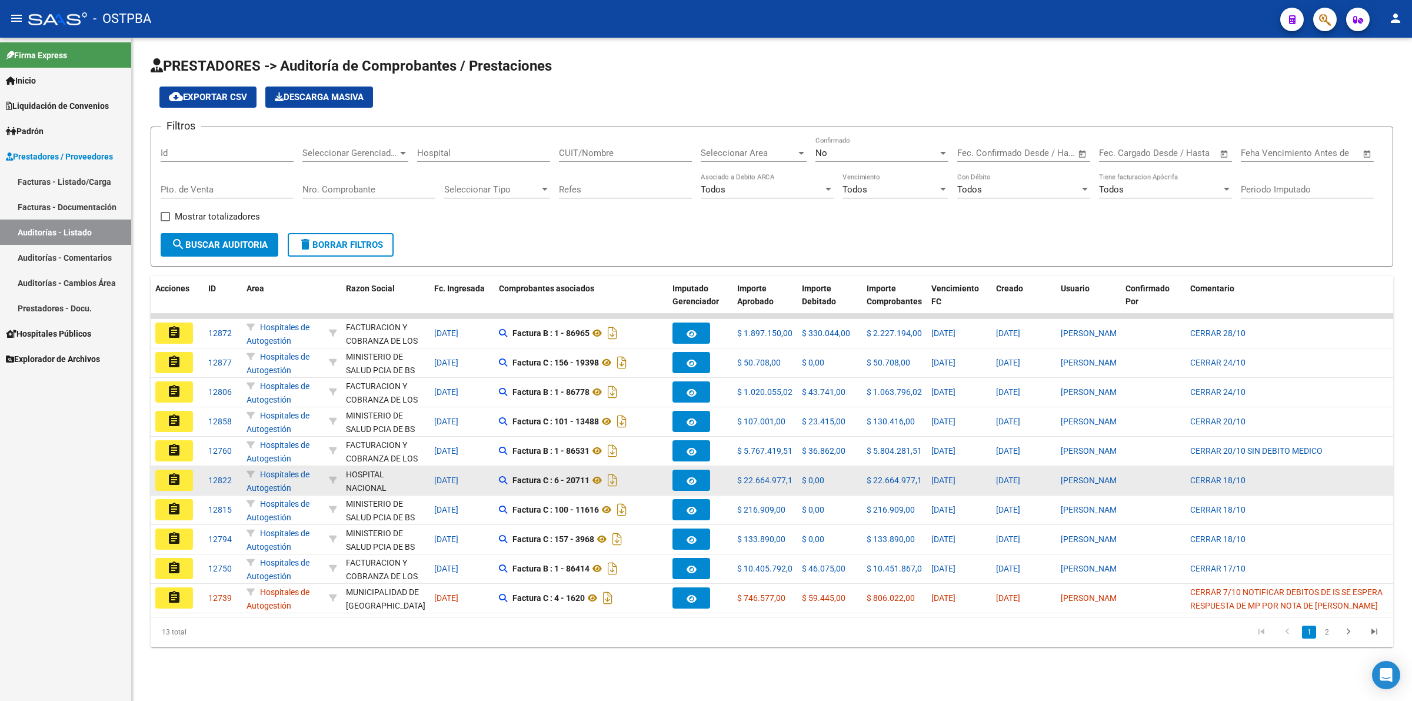
click at [174, 473] on mat-icon "assignment" at bounding box center [174, 480] width 14 height 14
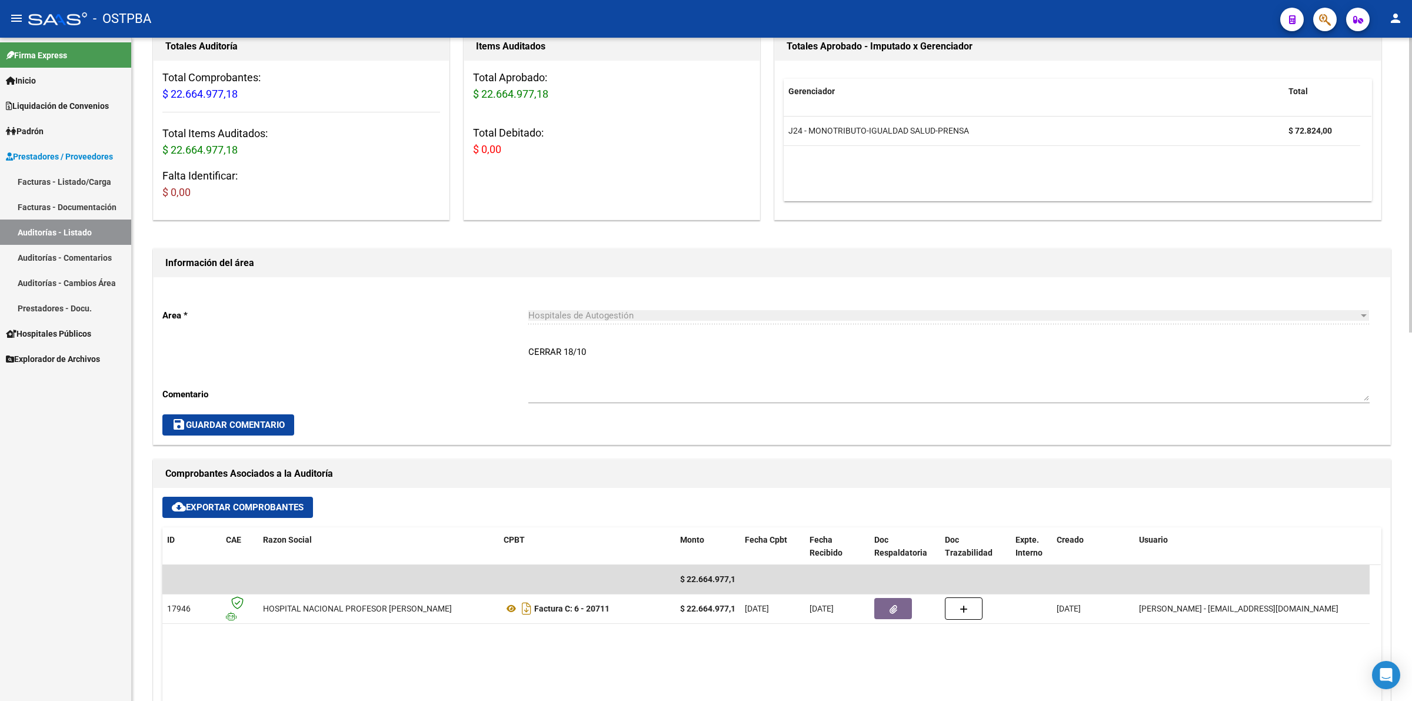
scroll to position [368, 0]
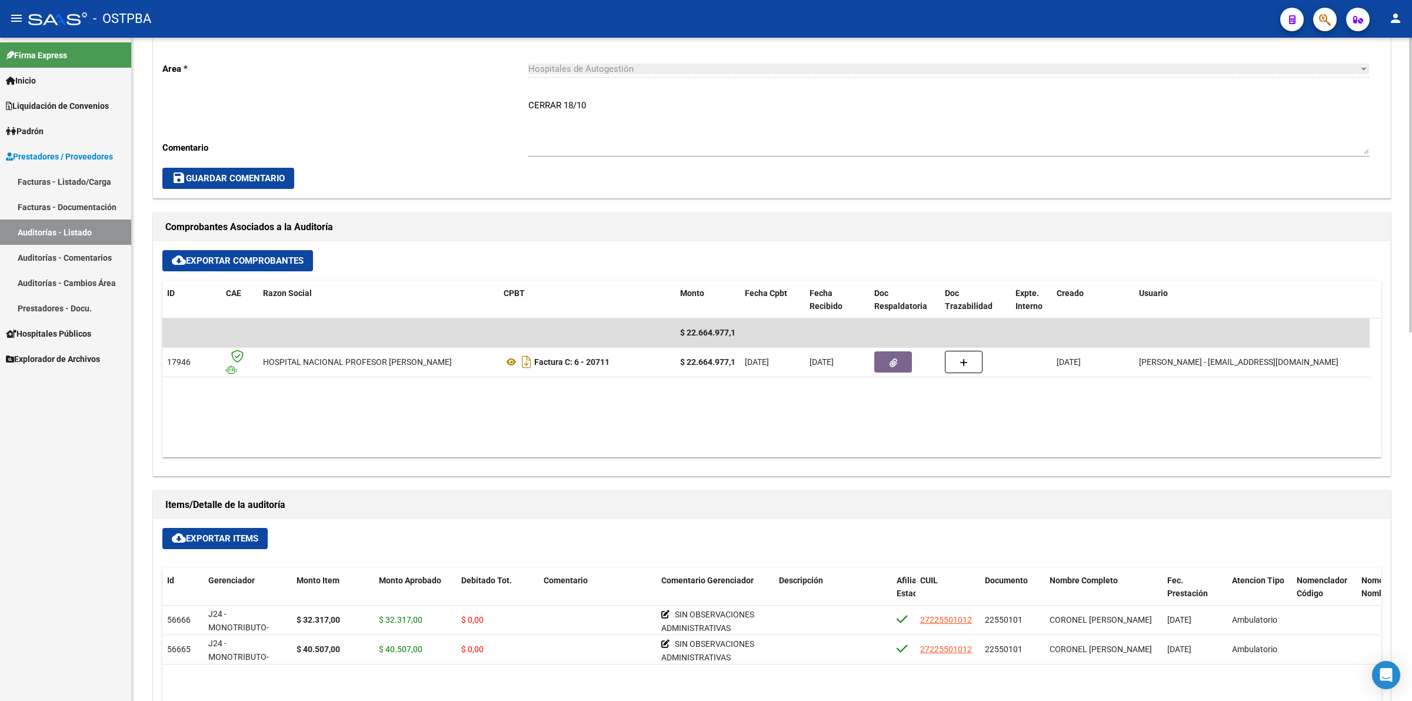
click at [88, 221] on link "Auditorías - Listado" at bounding box center [65, 231] width 131 height 25
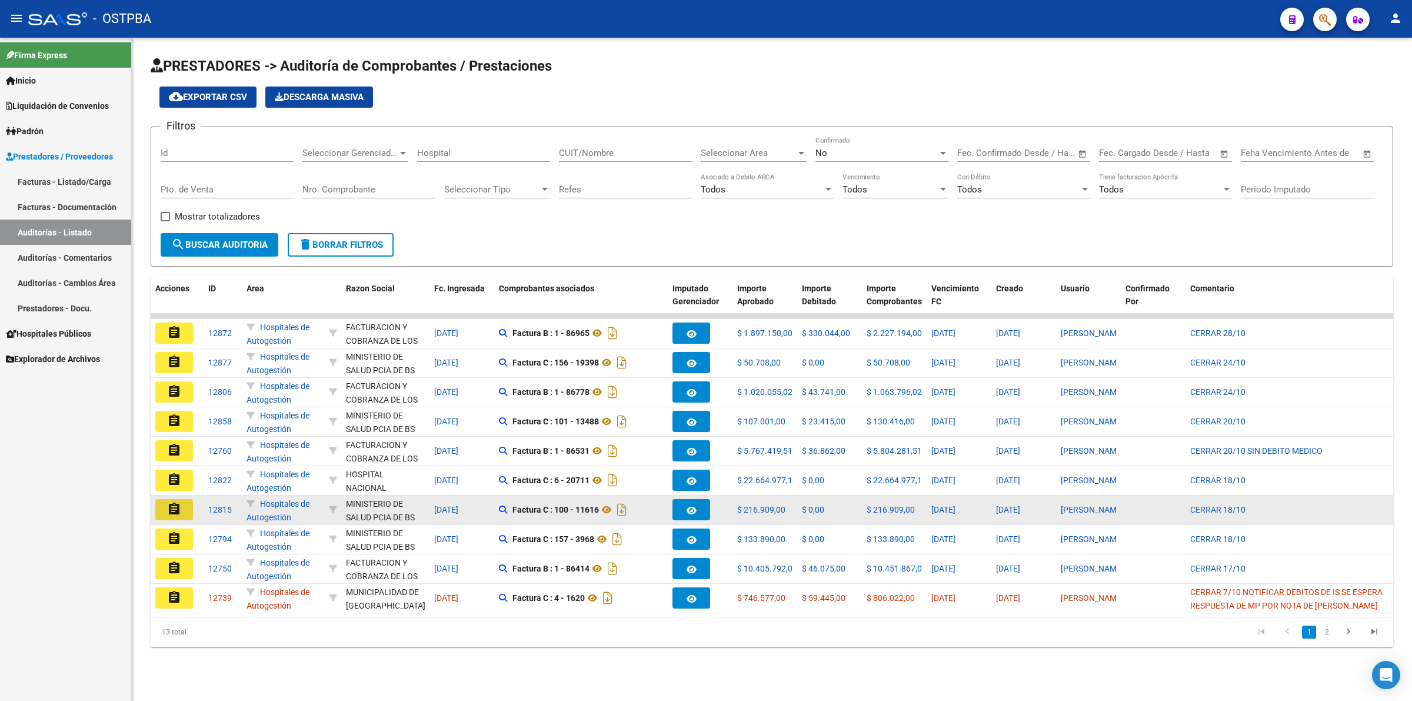
click at [175, 502] on mat-icon "assignment" at bounding box center [174, 509] width 14 height 14
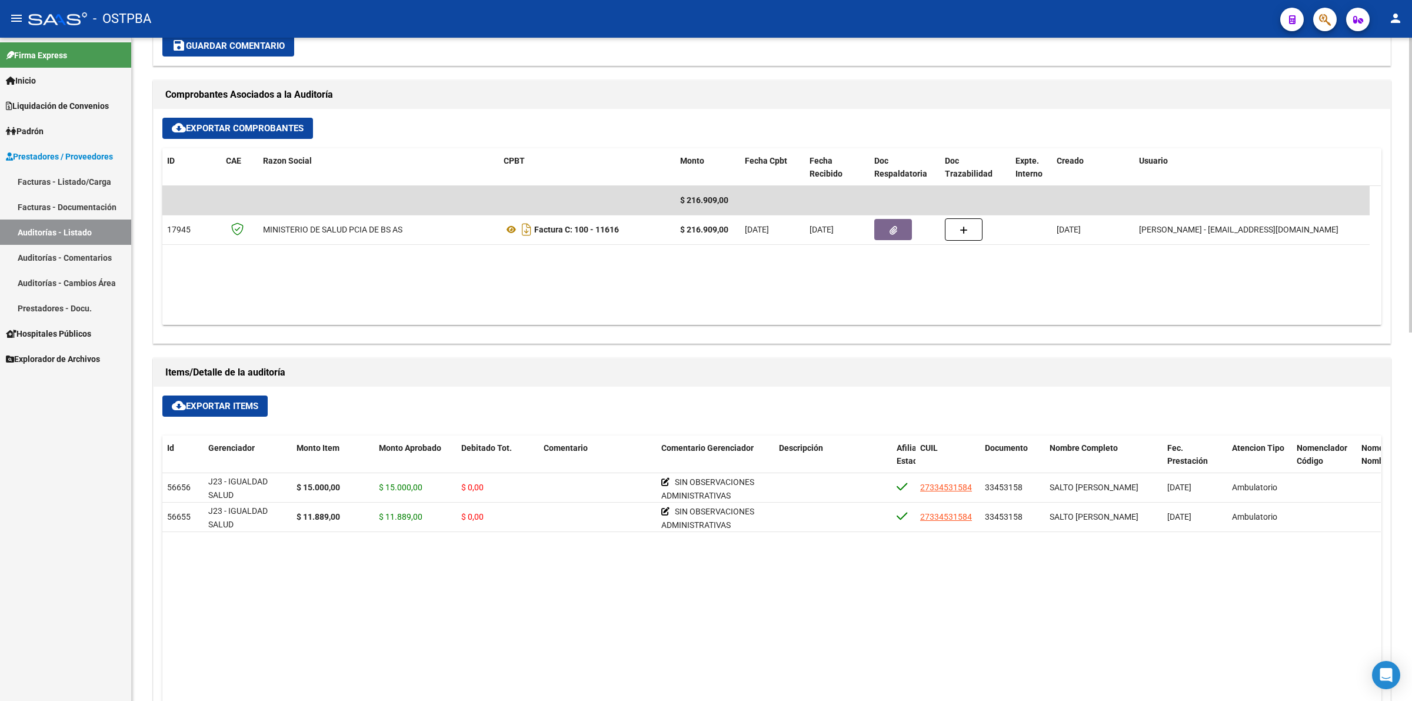
scroll to position [515, 0]
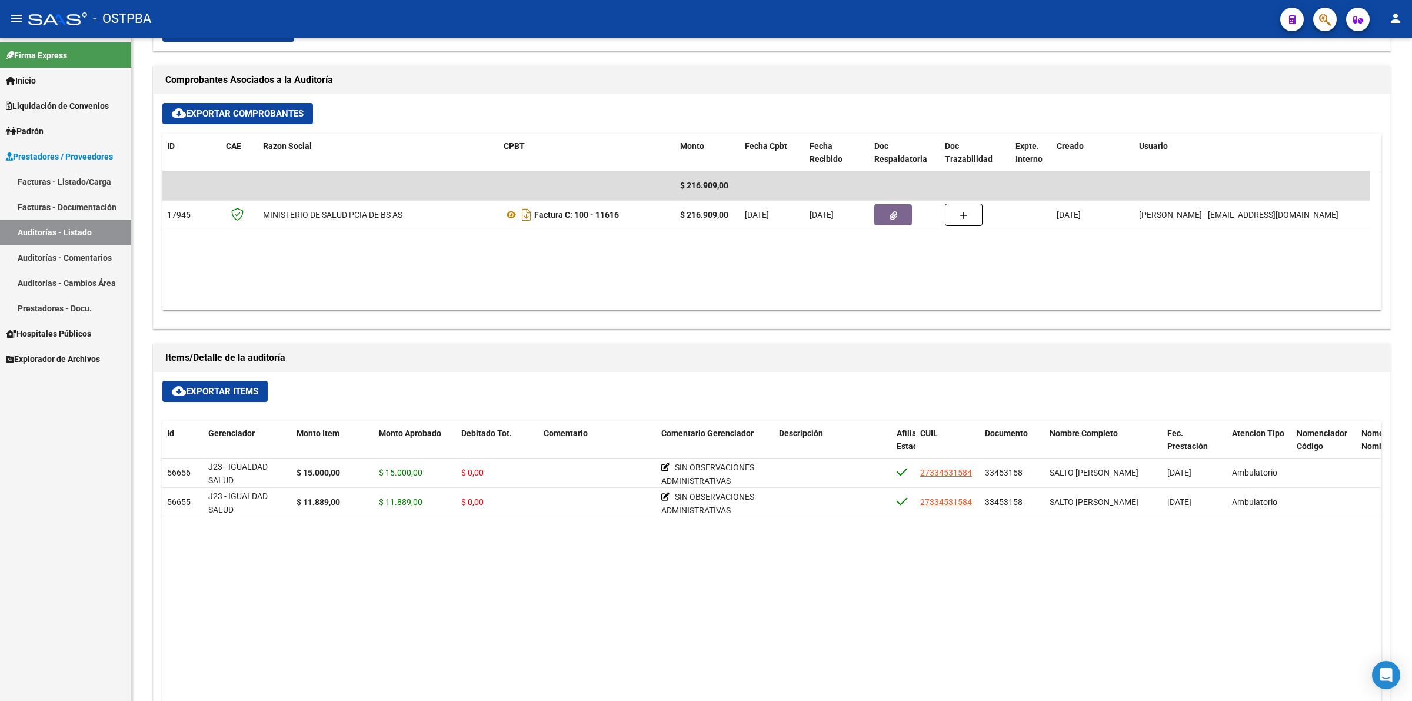
click at [79, 224] on link "Auditorías - Listado" at bounding box center [65, 231] width 131 height 25
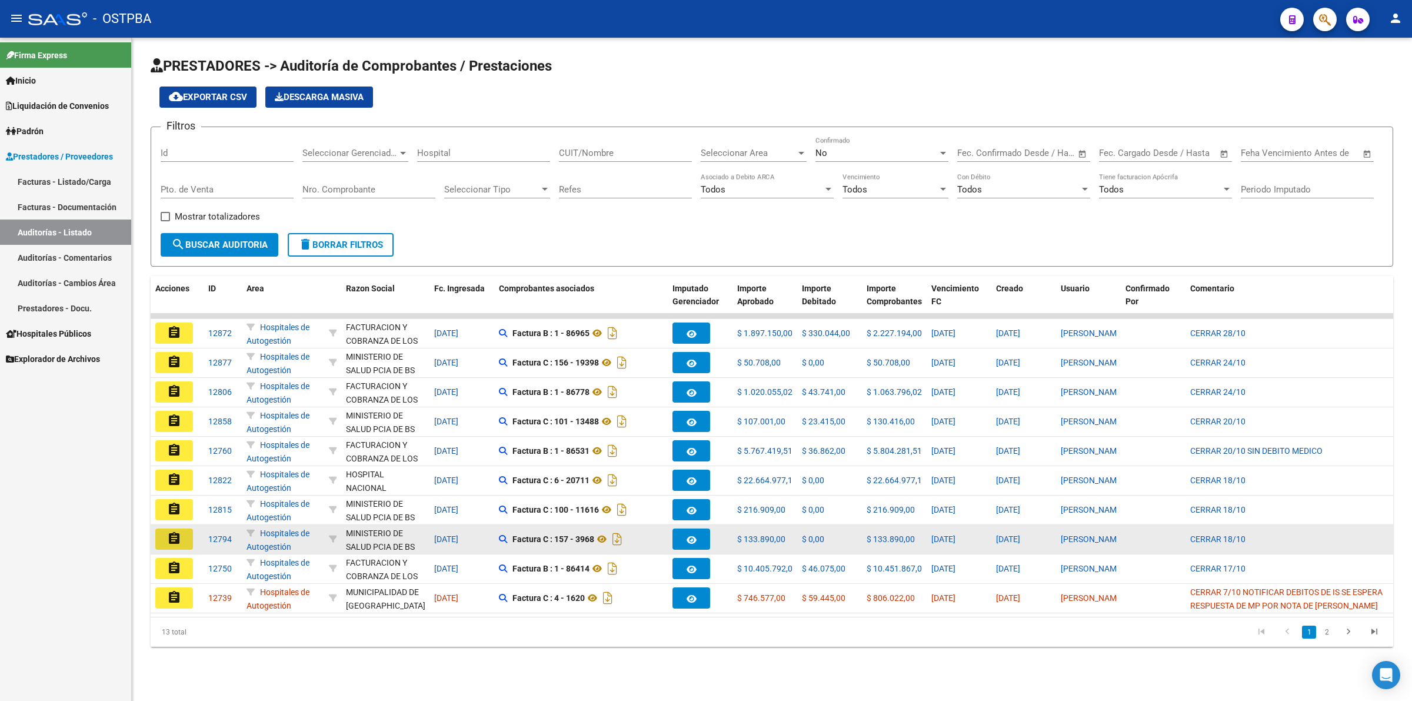
click at [171, 538] on mat-icon "assignment" at bounding box center [174, 538] width 14 height 14
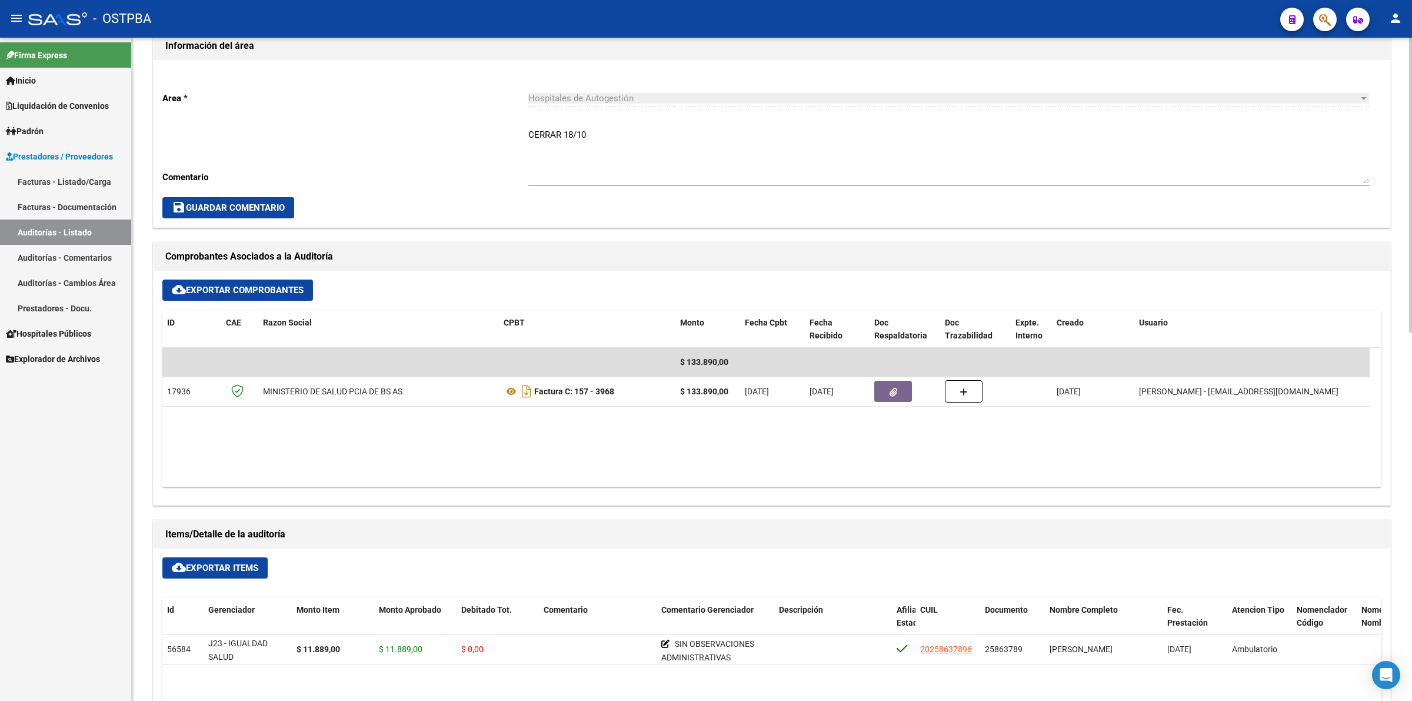
scroll to position [441, 0]
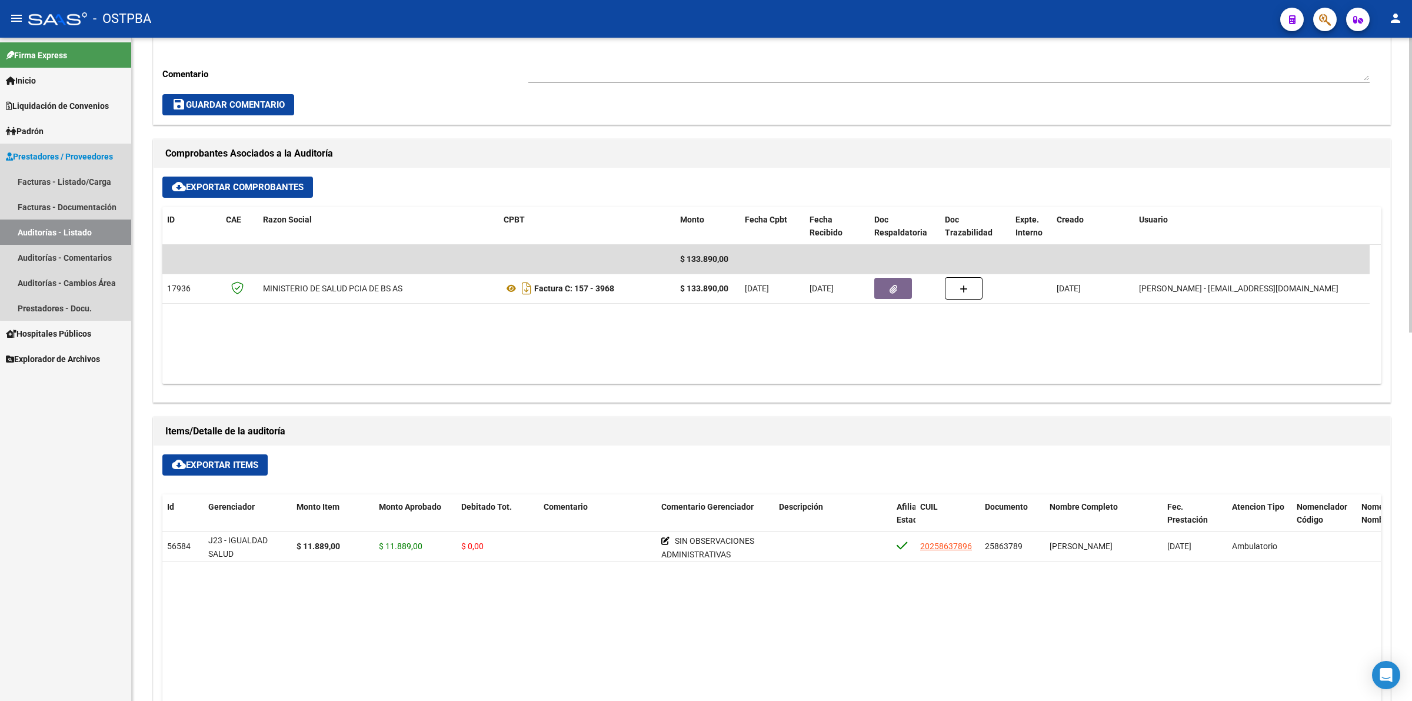
click at [98, 222] on link "Auditorías - Listado" at bounding box center [65, 231] width 131 height 25
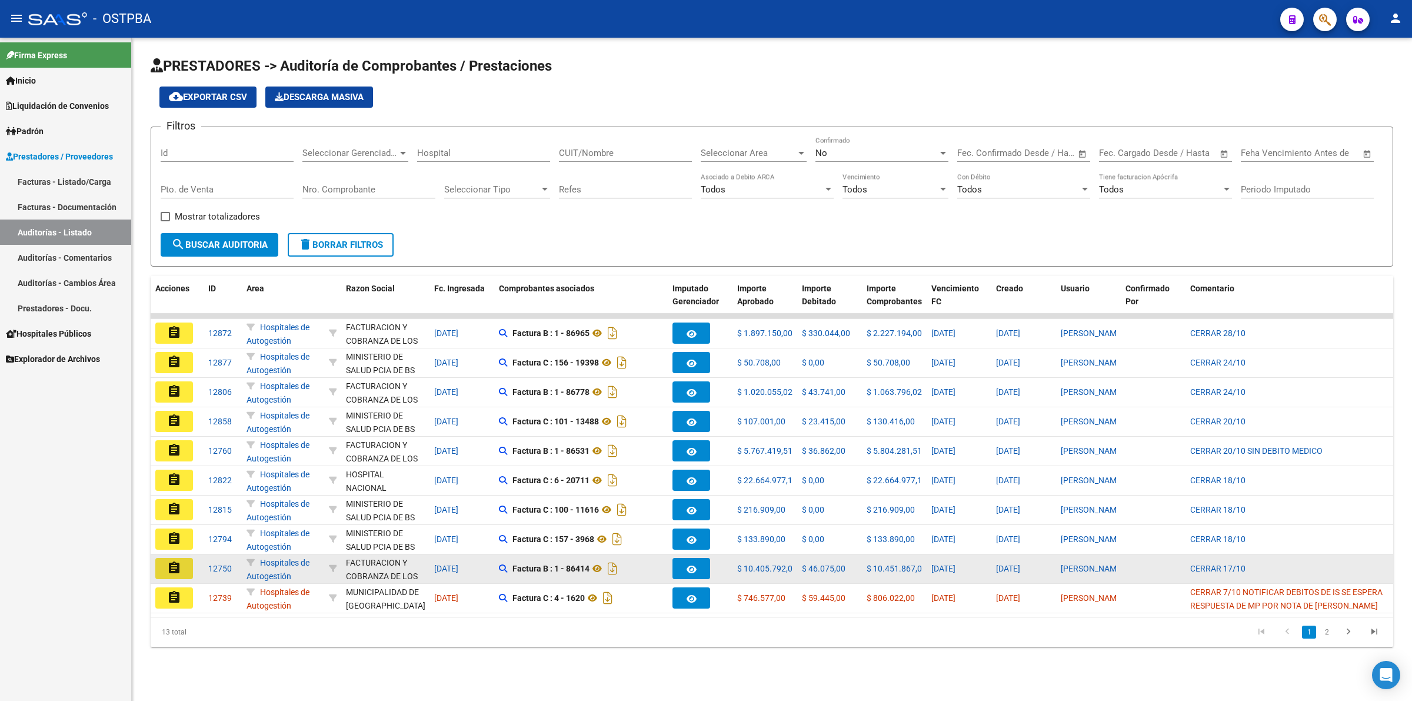
click at [174, 561] on mat-icon "assignment" at bounding box center [174, 568] width 14 height 14
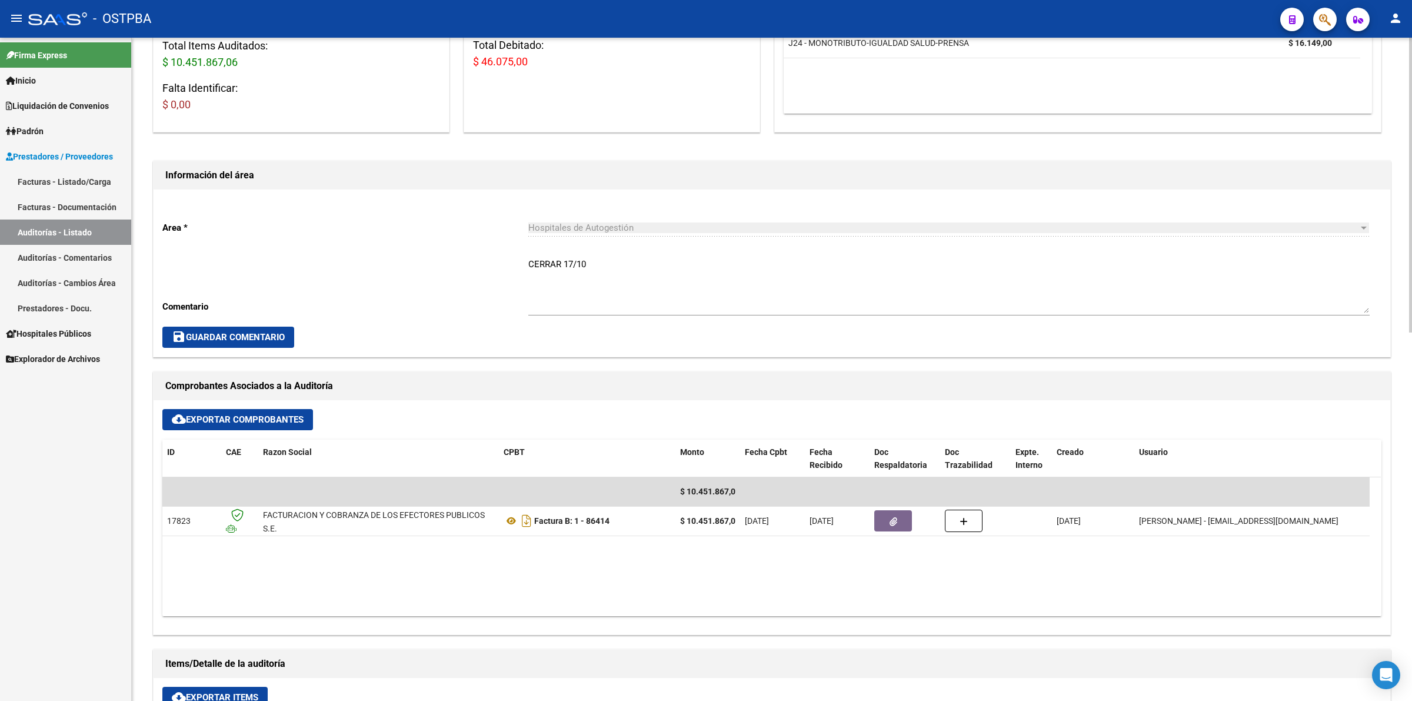
scroll to position [441, 0]
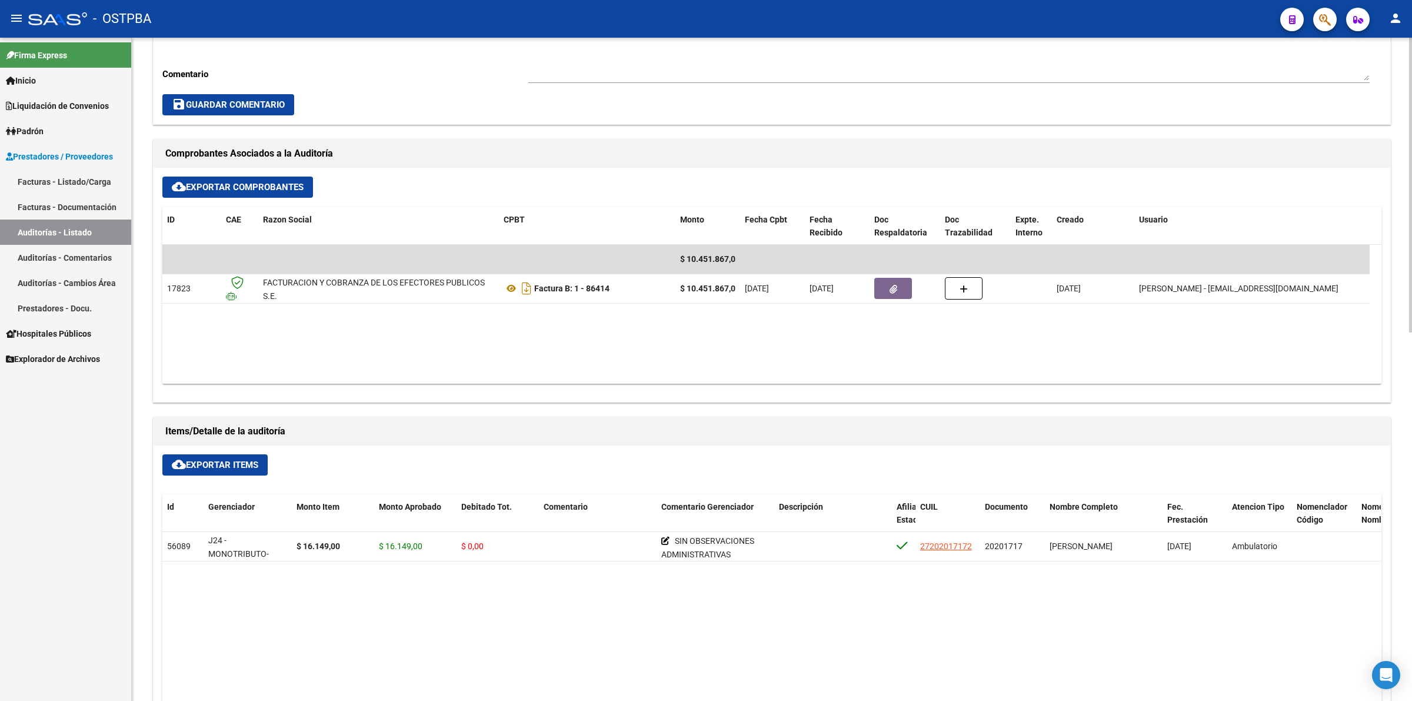
click at [109, 234] on link "Auditorías - Listado" at bounding box center [65, 231] width 131 height 25
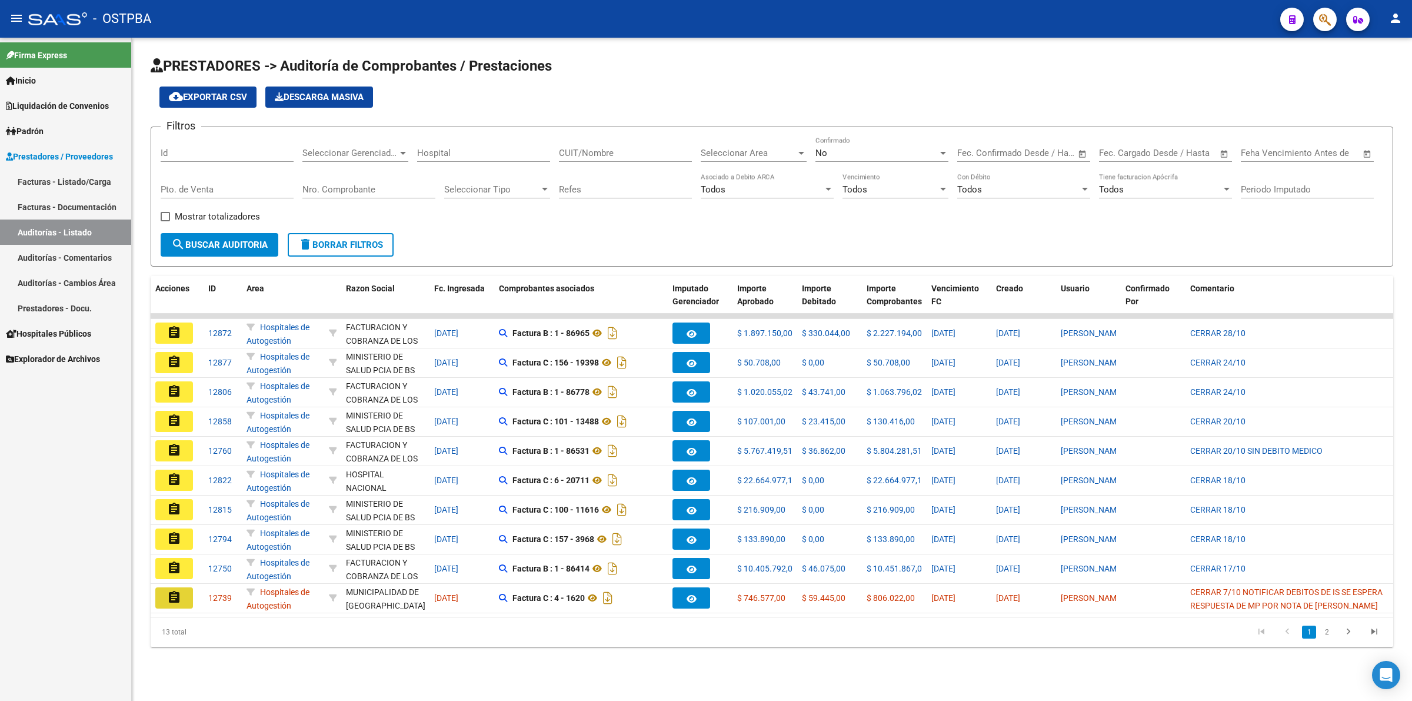
drag, startPoint x: 172, startPoint y: 591, endPoint x: 192, endPoint y: 587, distance: 21.0
click at [174, 591] on mat-icon "assignment" at bounding box center [174, 597] width 14 height 14
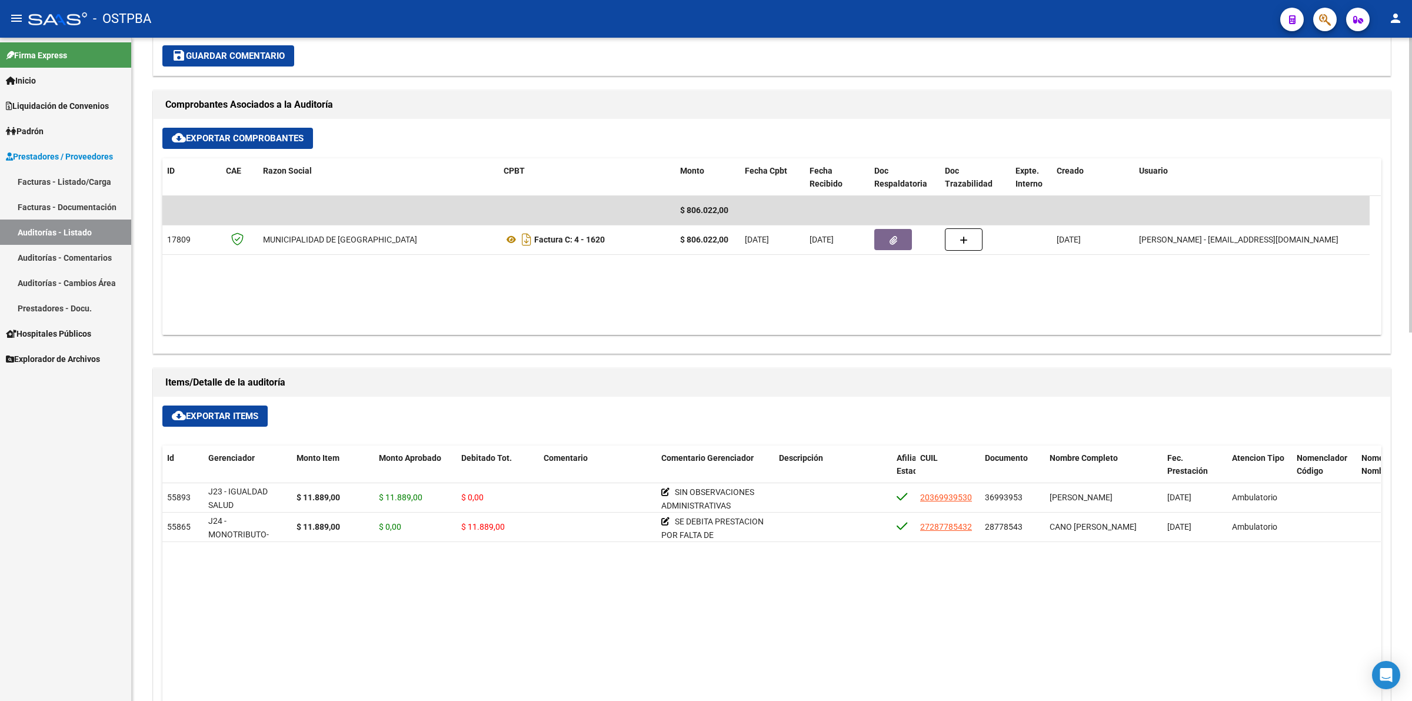
scroll to position [515, 0]
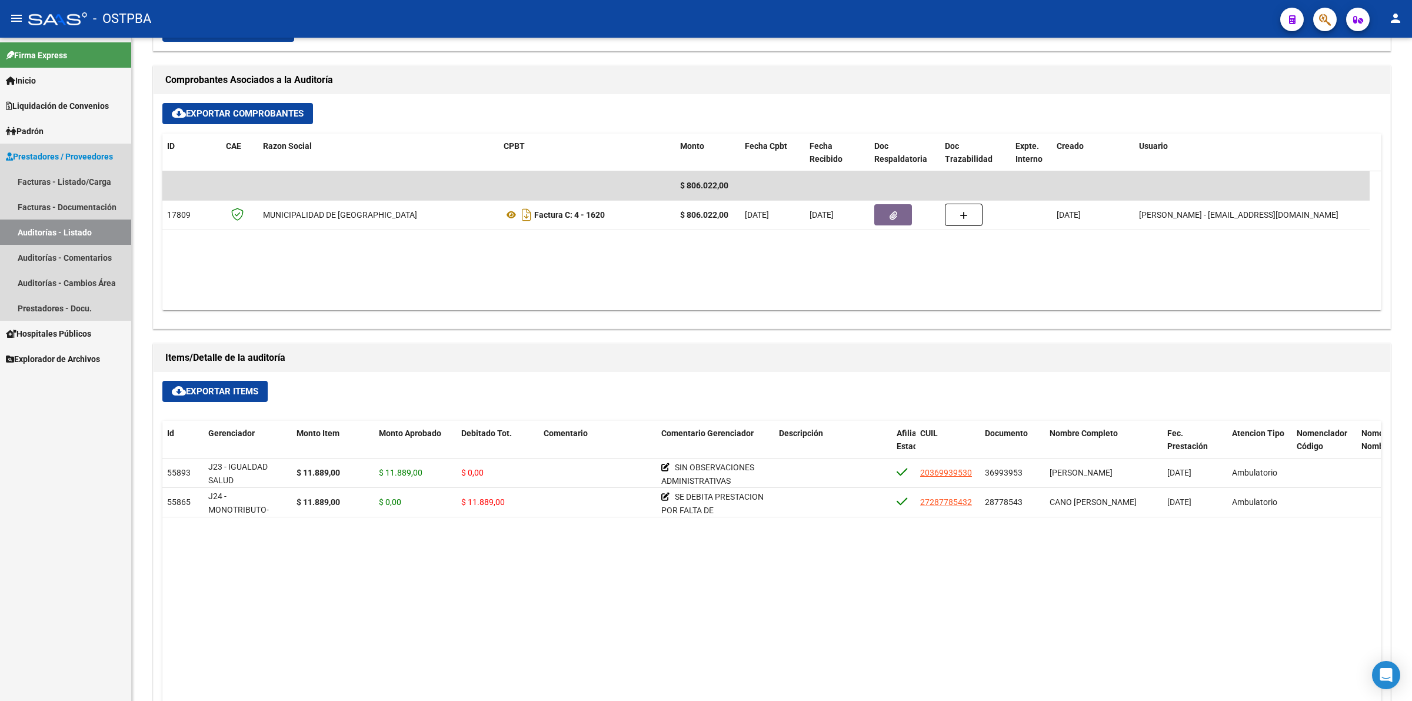
click at [65, 231] on link "Auditorías - Listado" at bounding box center [65, 231] width 131 height 25
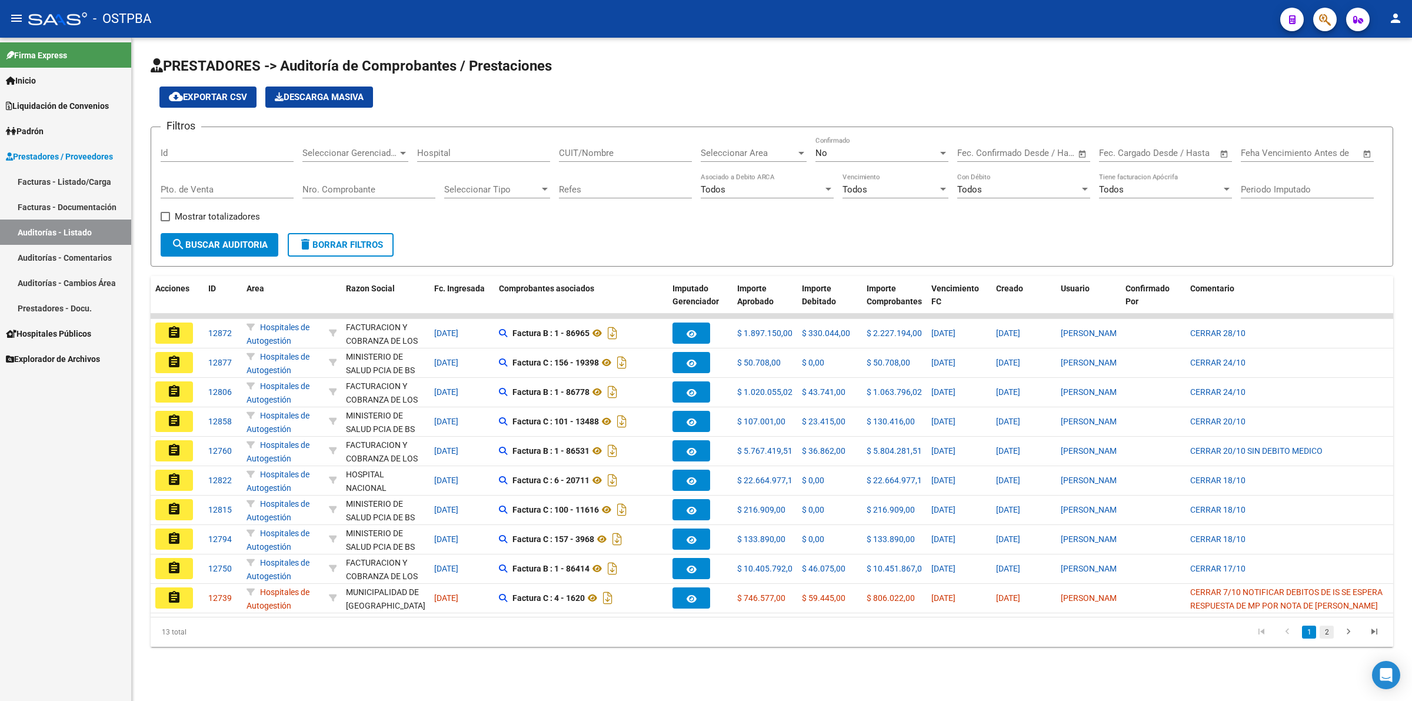
click at [1327, 638] on link "2" at bounding box center [1327, 632] width 14 height 13
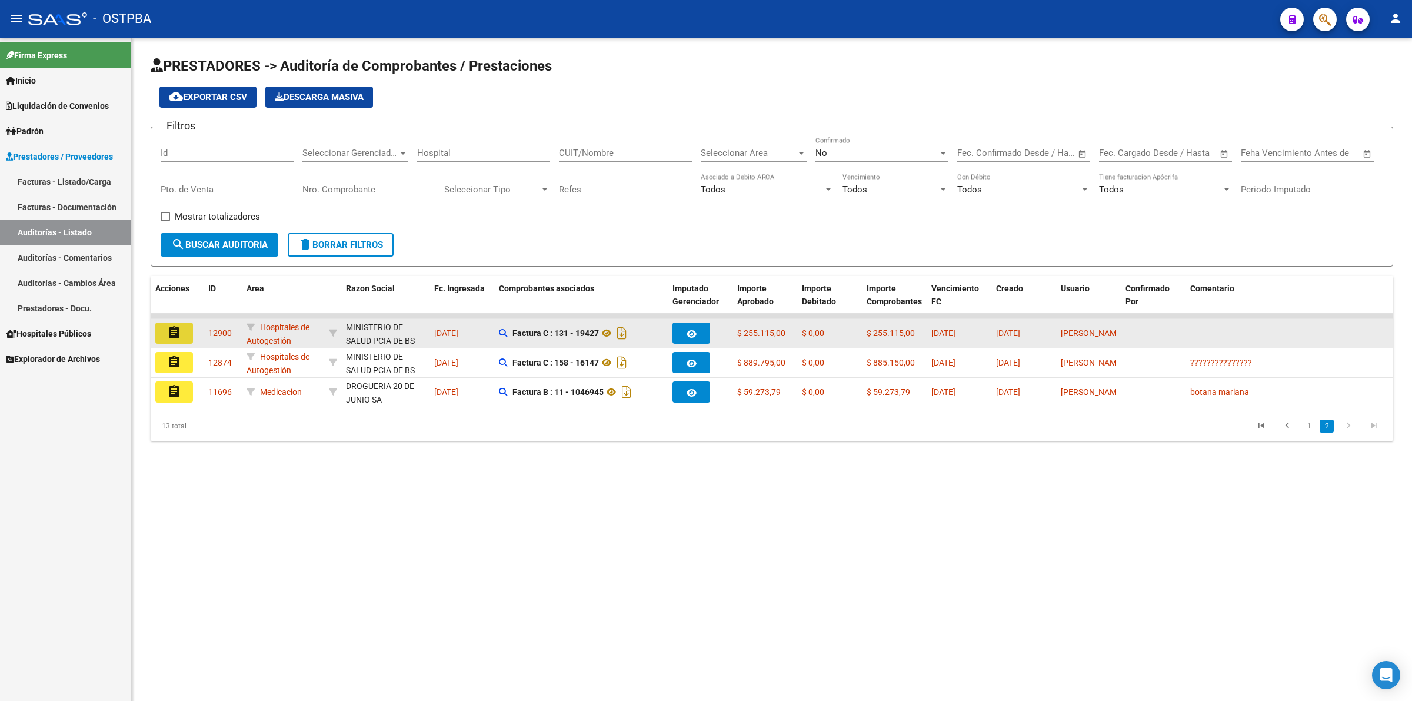
click at [180, 332] on mat-icon "assignment" at bounding box center [174, 332] width 14 height 14
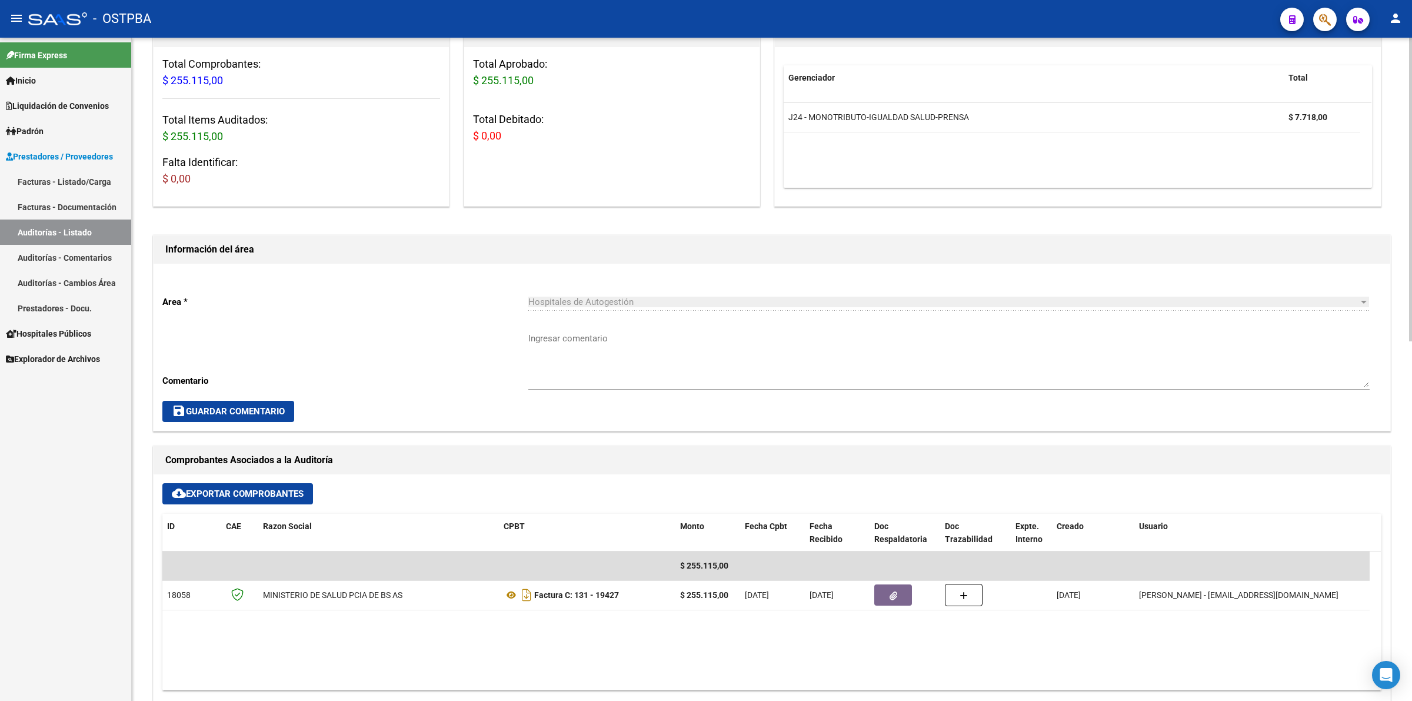
scroll to position [368, 0]
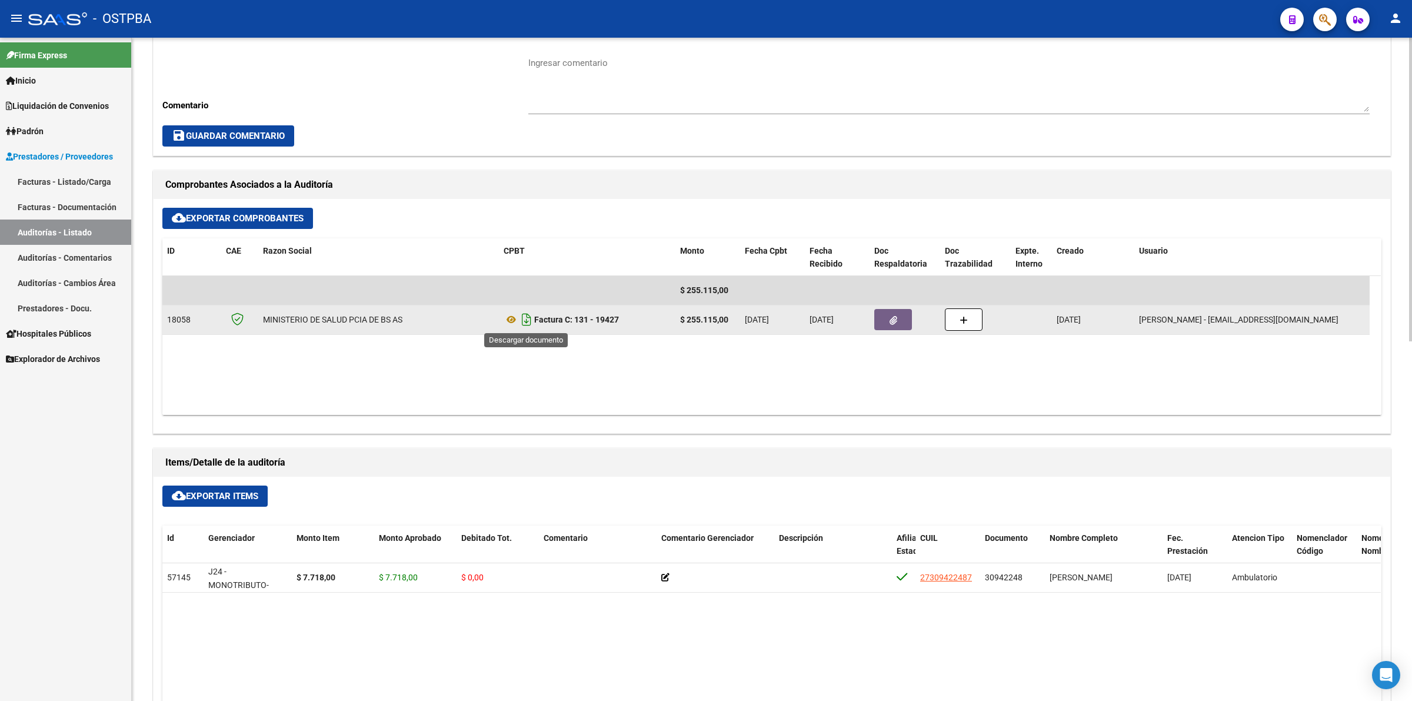
click at [528, 319] on icon "Descargar documento" at bounding box center [526, 319] width 15 height 19
click at [899, 322] on button "button" at bounding box center [893, 319] width 38 height 21
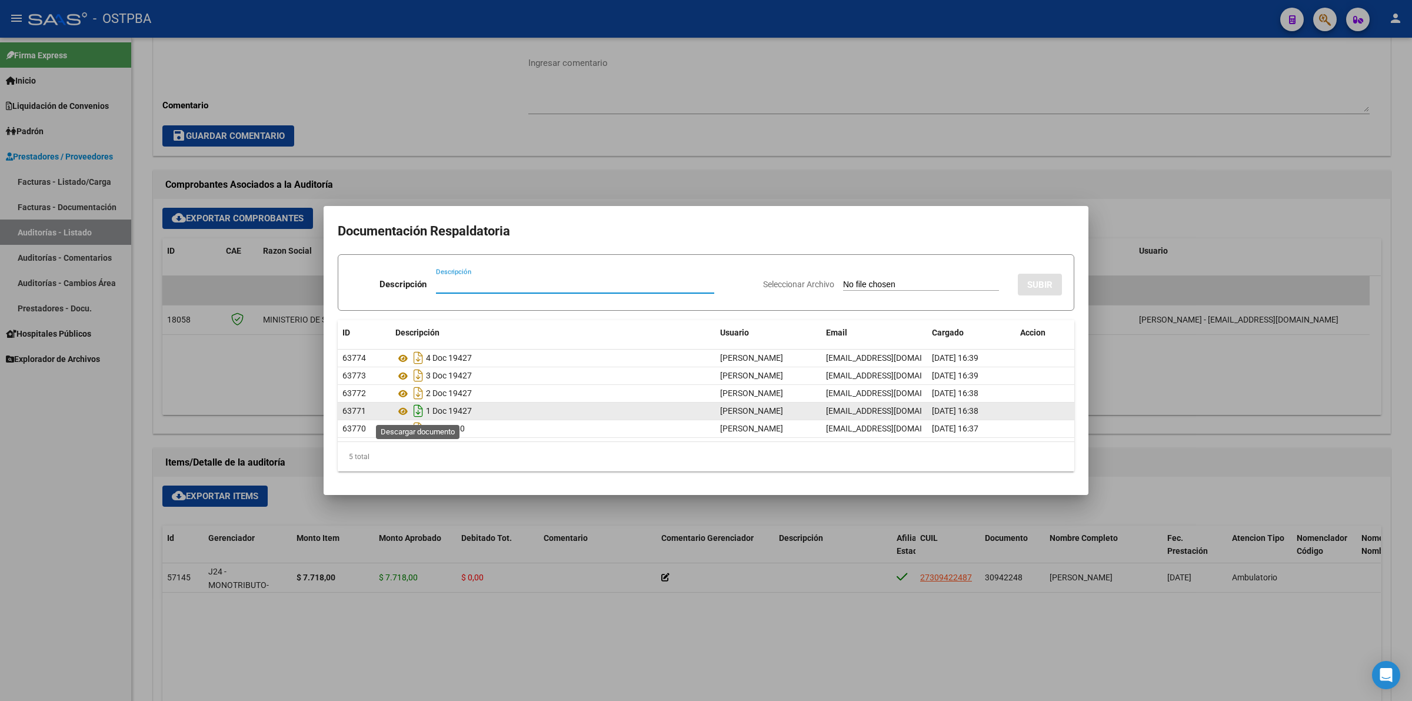
click at [419, 412] on icon "Descargar documento" at bounding box center [418, 410] width 15 height 19
click at [528, 155] on div at bounding box center [706, 350] width 1412 height 701
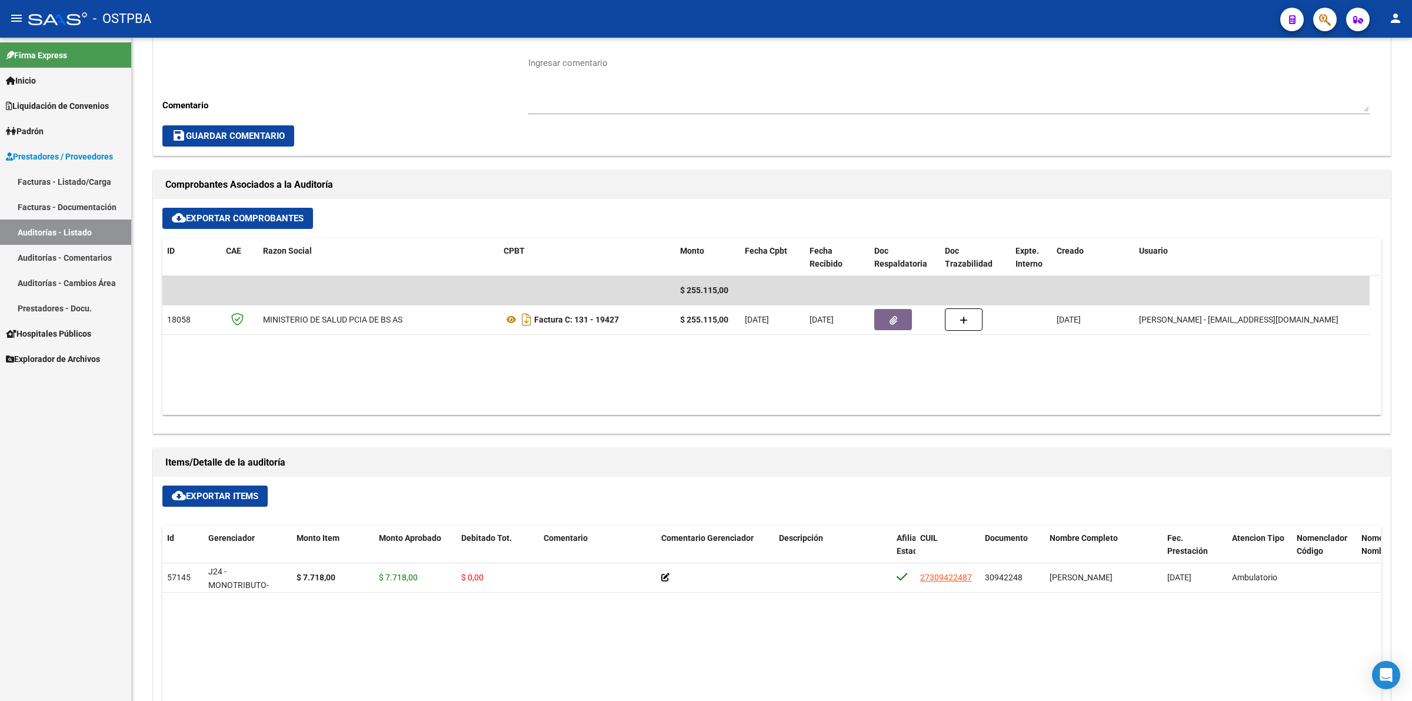
click at [75, 225] on link "Auditorías - Listado" at bounding box center [65, 231] width 131 height 25
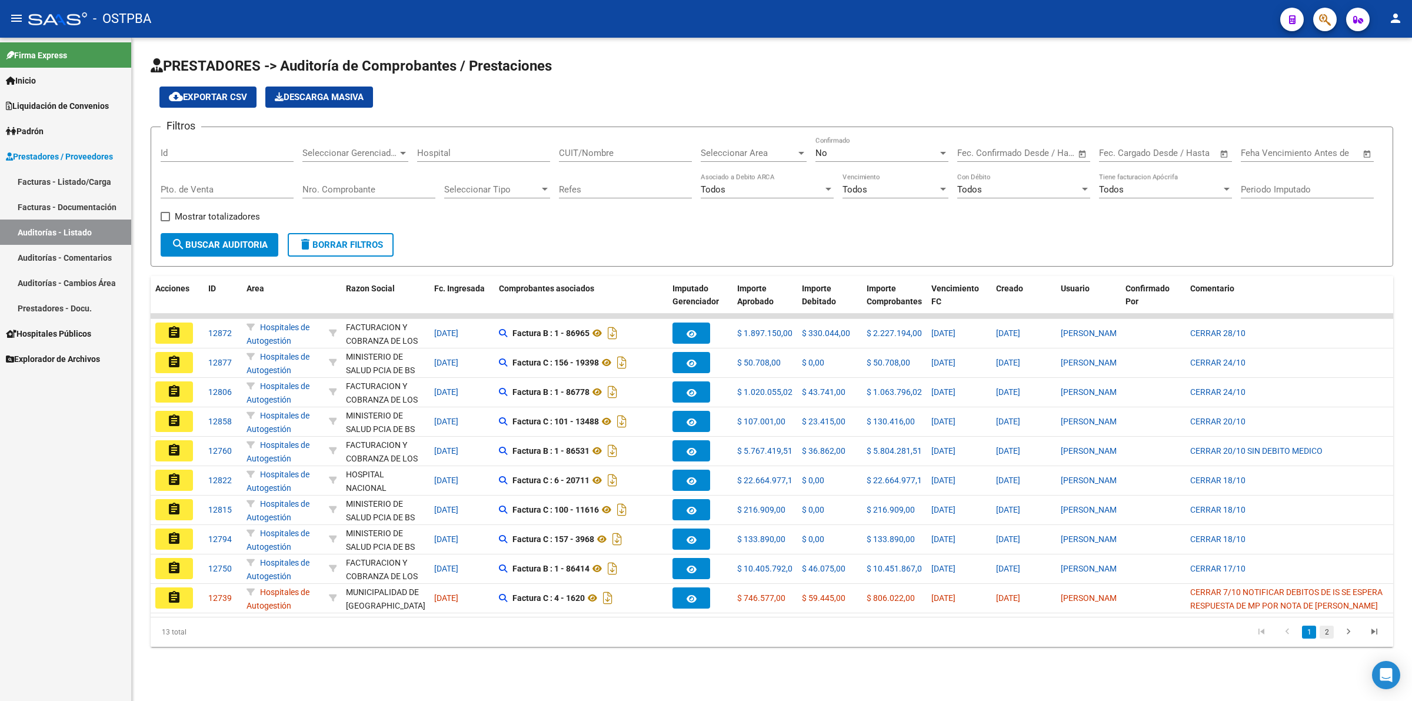
click at [1330, 638] on link "2" at bounding box center [1327, 632] width 14 height 13
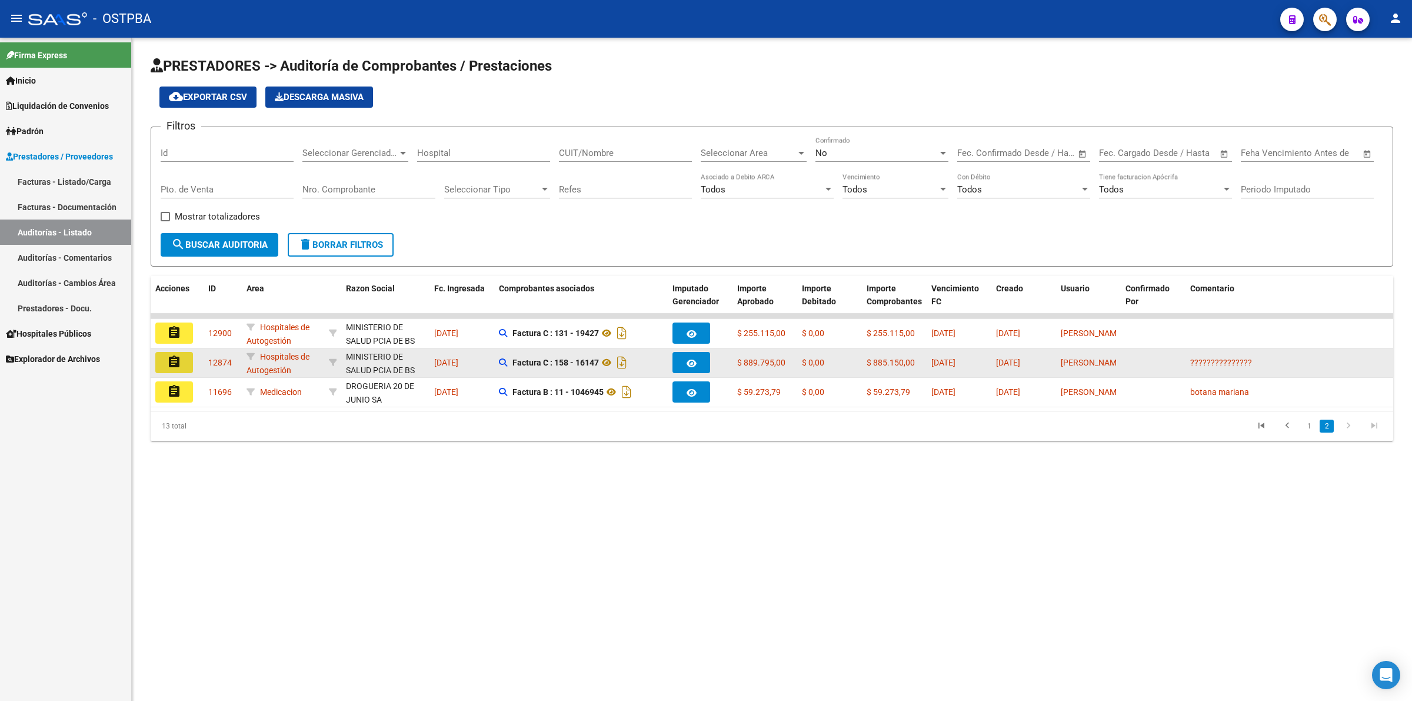
click at [172, 360] on mat-icon "assignment" at bounding box center [174, 362] width 14 height 14
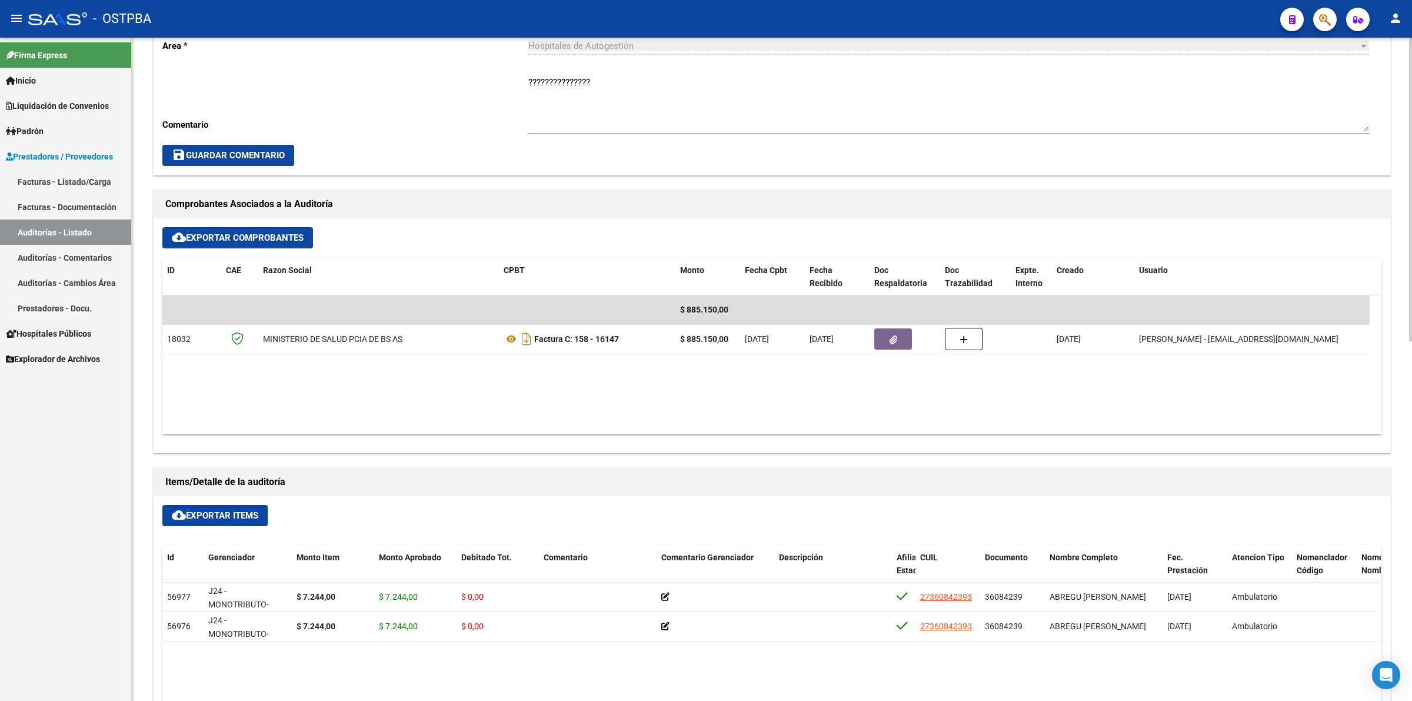
scroll to position [368, 0]
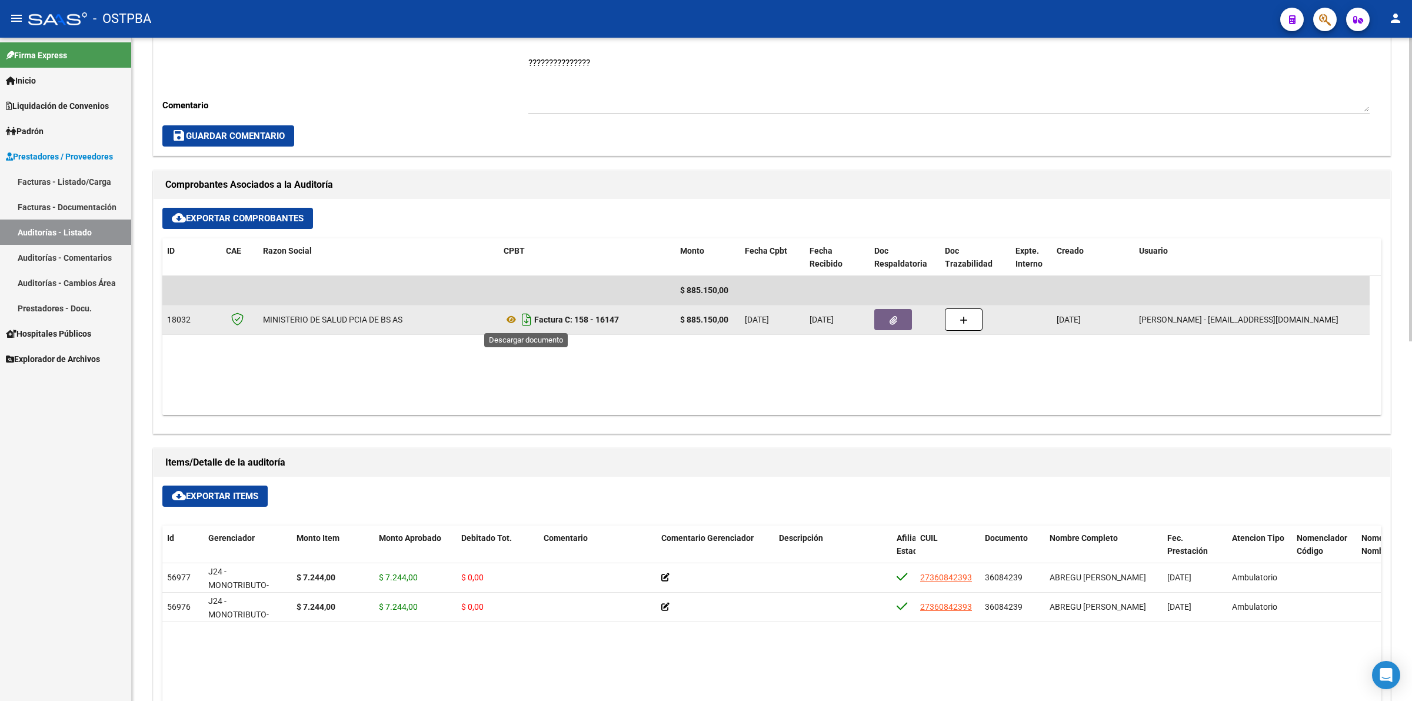
click at [530, 321] on icon "Descargar documento" at bounding box center [526, 319] width 15 height 19
click at [903, 309] on button "button" at bounding box center [893, 319] width 38 height 21
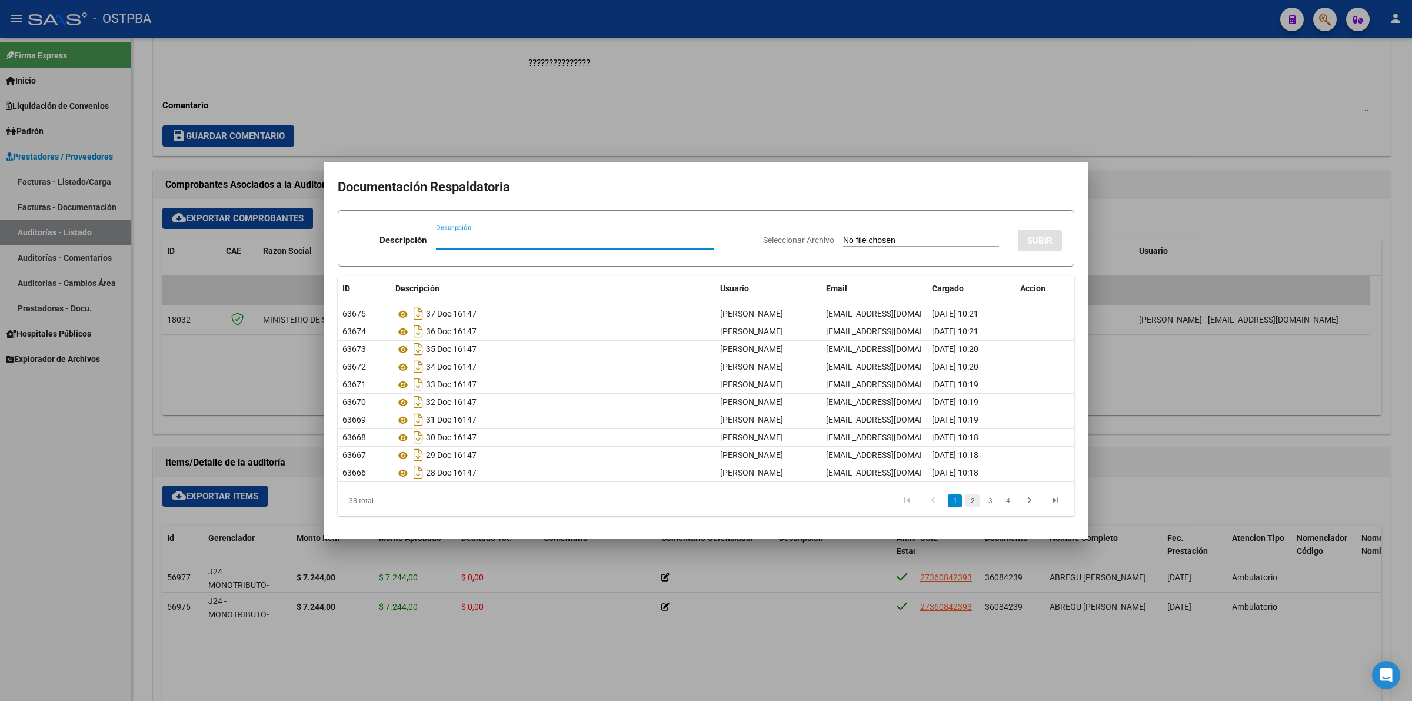
click at [973, 500] on link "2" at bounding box center [973, 500] width 14 height 13
click at [992, 503] on link "3" at bounding box center [990, 500] width 14 height 13
click at [1010, 504] on link "4" at bounding box center [1008, 500] width 14 height 13
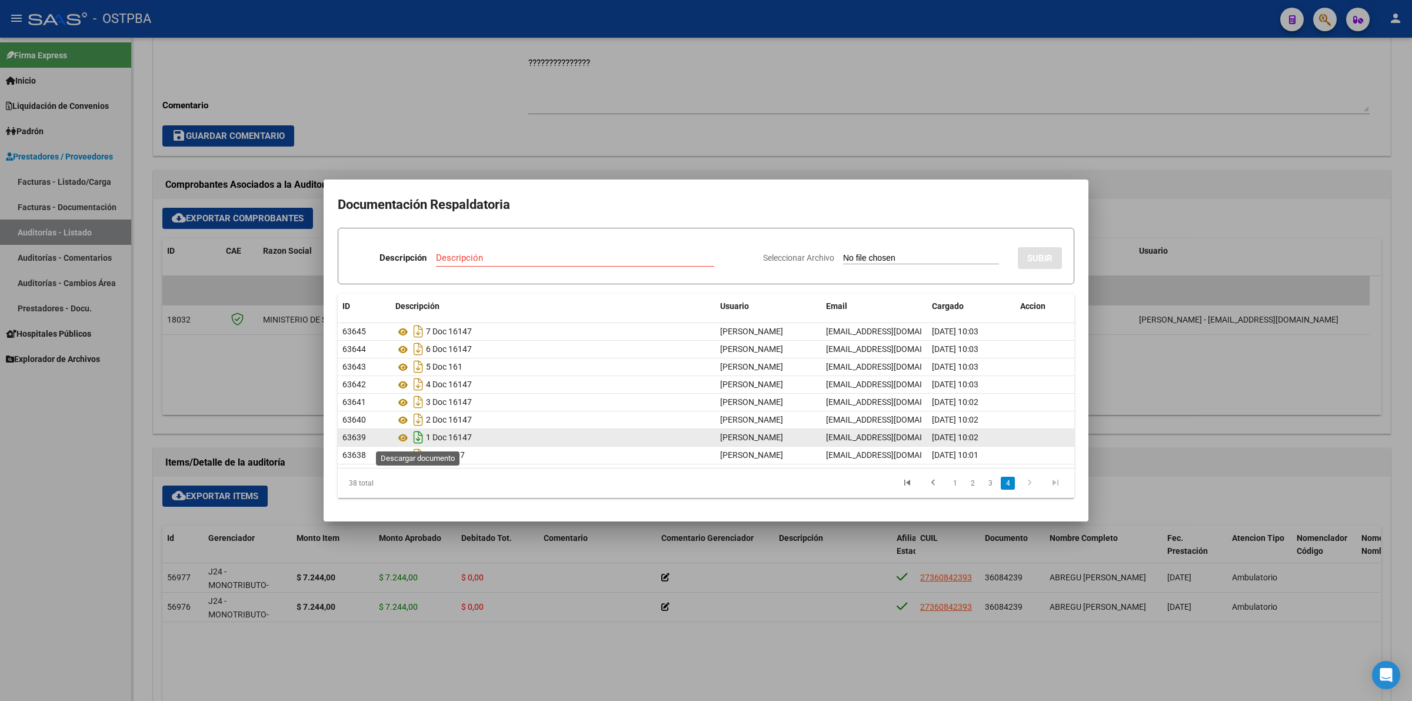
click at [418, 439] on icon "Descargar documento" at bounding box center [418, 437] width 15 height 19
click at [545, 81] on div at bounding box center [706, 350] width 1412 height 701
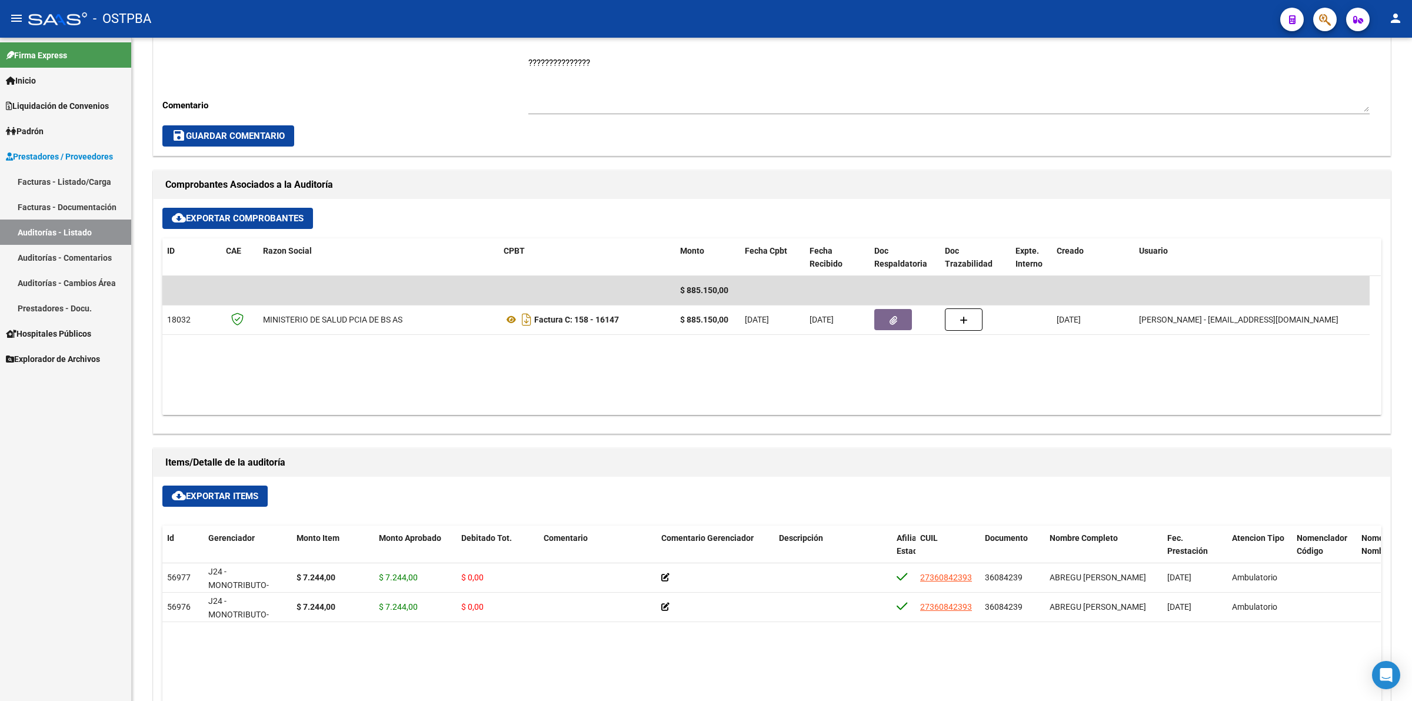
click at [81, 230] on link "Auditorías - Listado" at bounding box center [65, 231] width 131 height 25
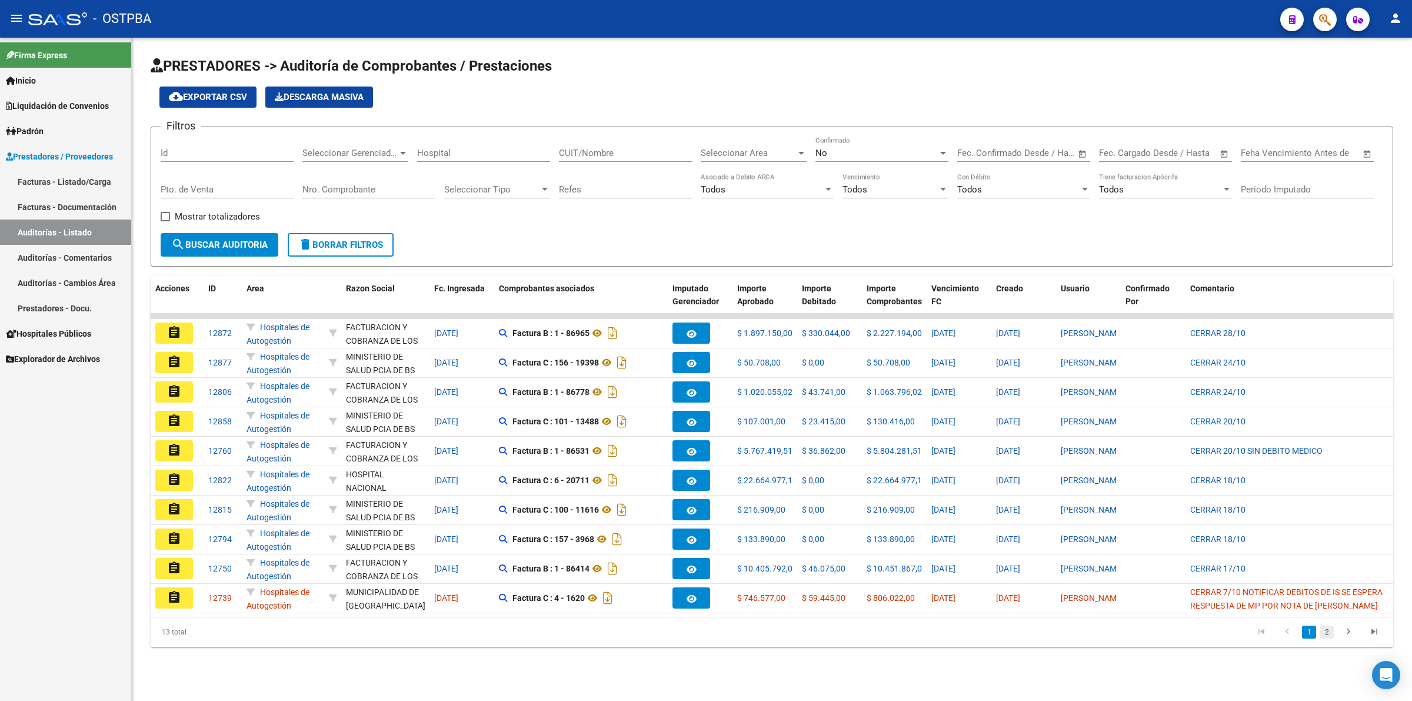
click at [1326, 638] on link "2" at bounding box center [1327, 632] width 14 height 13
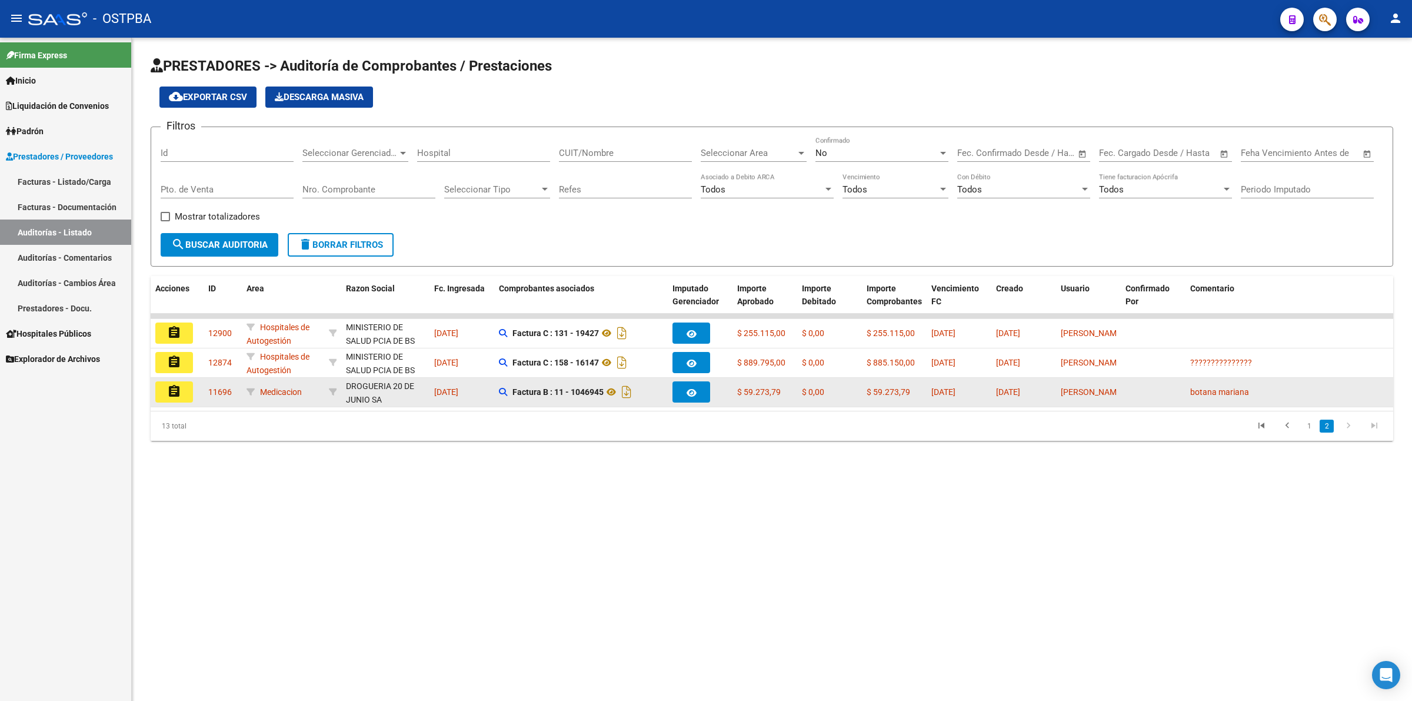
click at [182, 384] on button "assignment" at bounding box center [174, 391] width 38 height 21
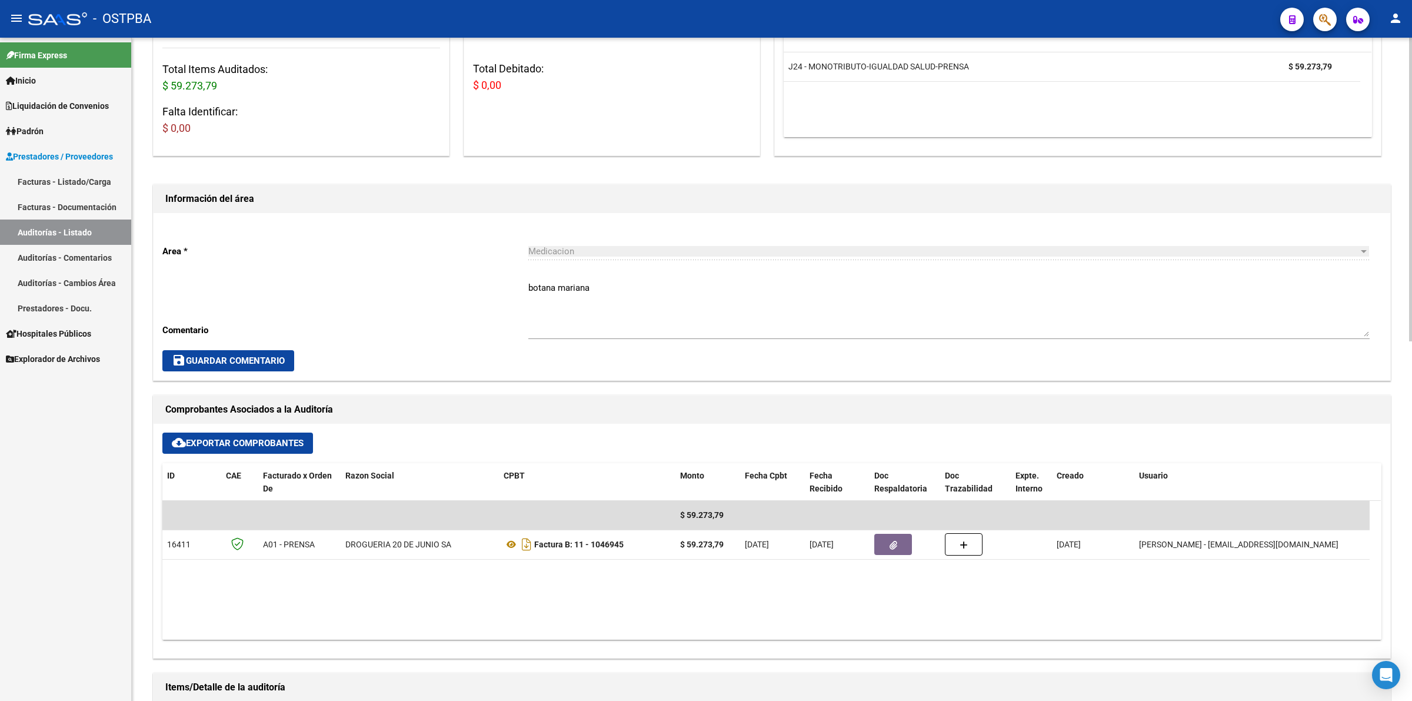
scroll to position [368, 0]
